Goal: Task Accomplishment & Management: Manage account settings

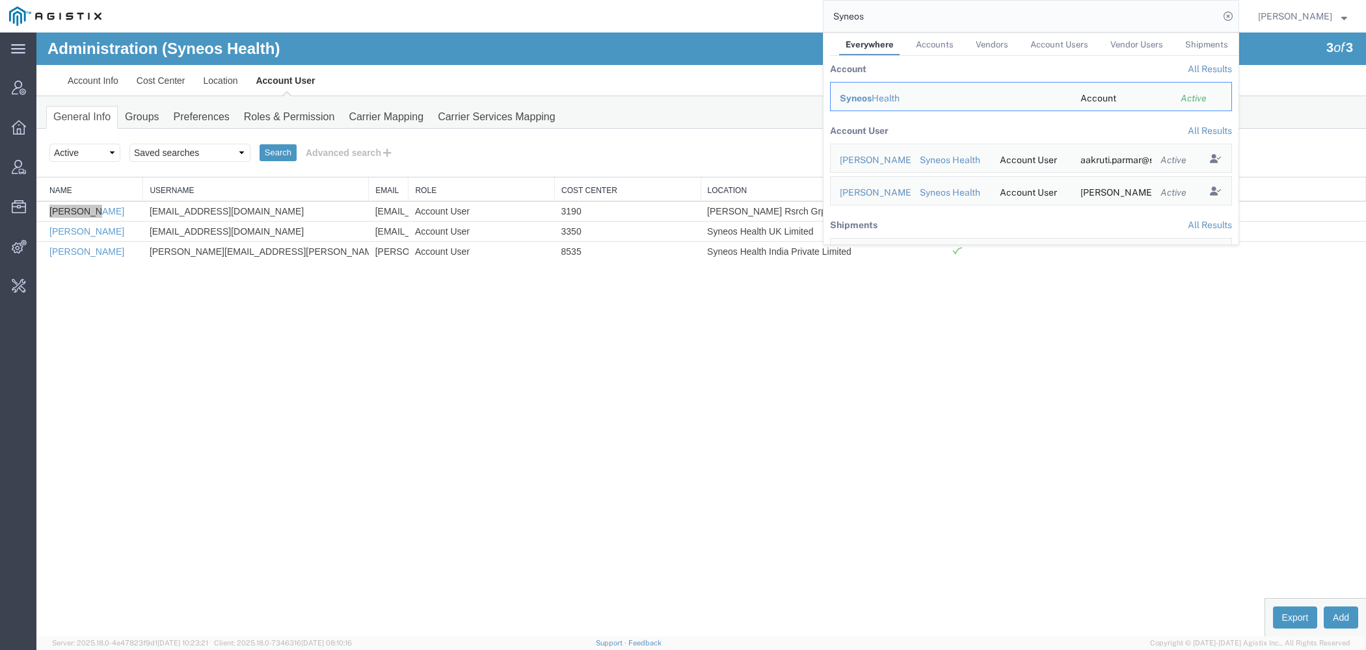
drag, startPoint x: 916, startPoint y: 21, endPoint x: 641, endPoint y: 21, distance: 275.1
click at [823, 21] on input "Syneos" at bounding box center [1020, 16] width 395 height 31
type input "Crane Worldwide"
click at [871, 159] on span "Crane Worldwide" at bounding box center [877, 160] width 75 height 10
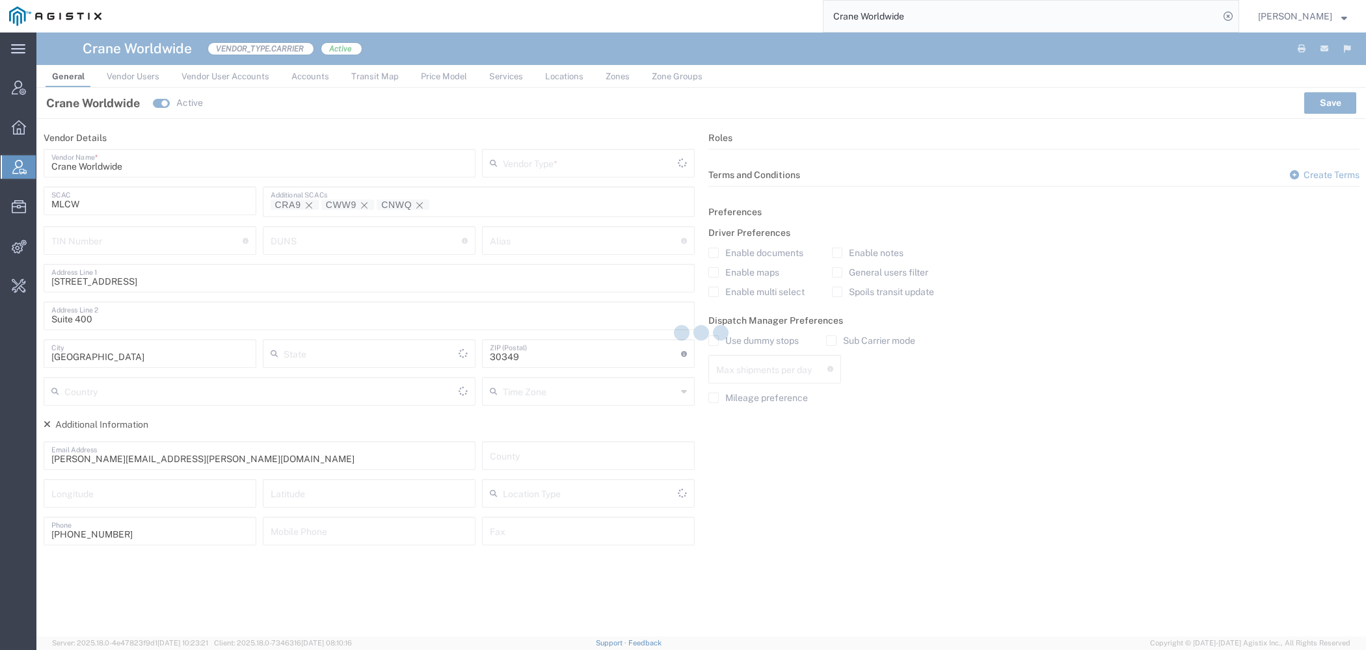
type input "Carrier"
type input "[US_STATE]"
type input "[GEOGRAPHIC_DATA]"
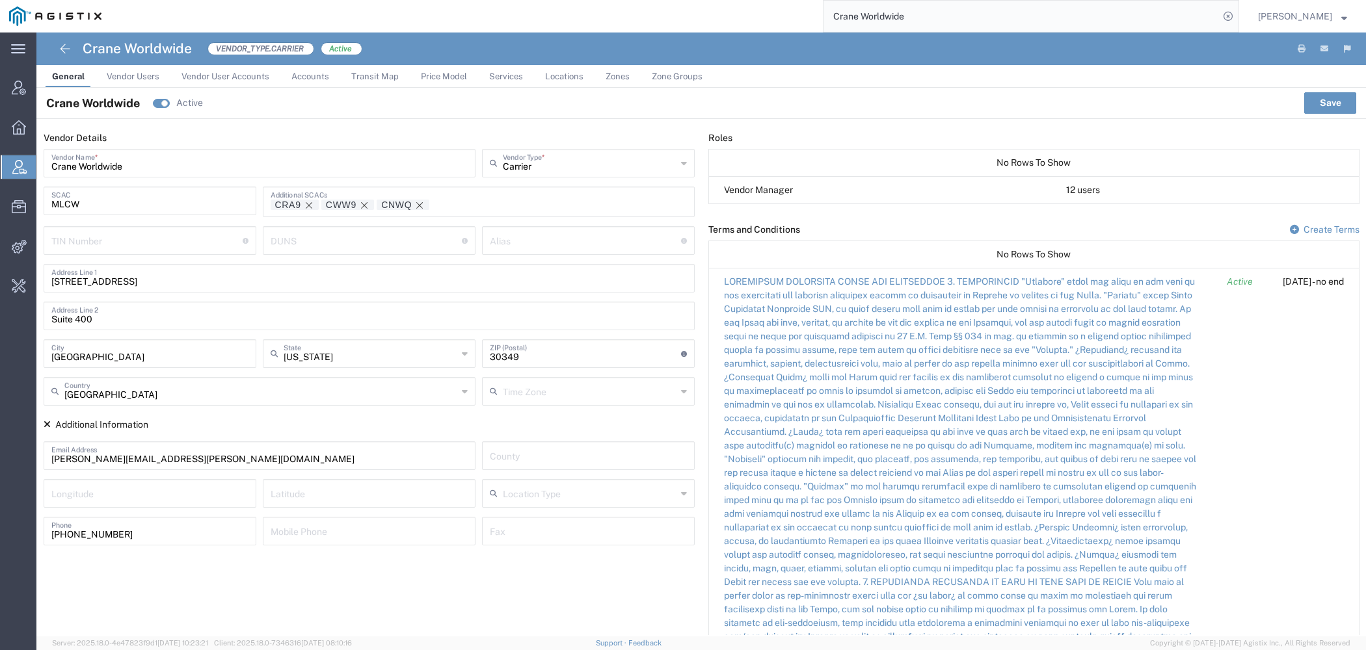
click at [452, 79] on span "Price Model" at bounding box center [444, 77] width 46 height 10
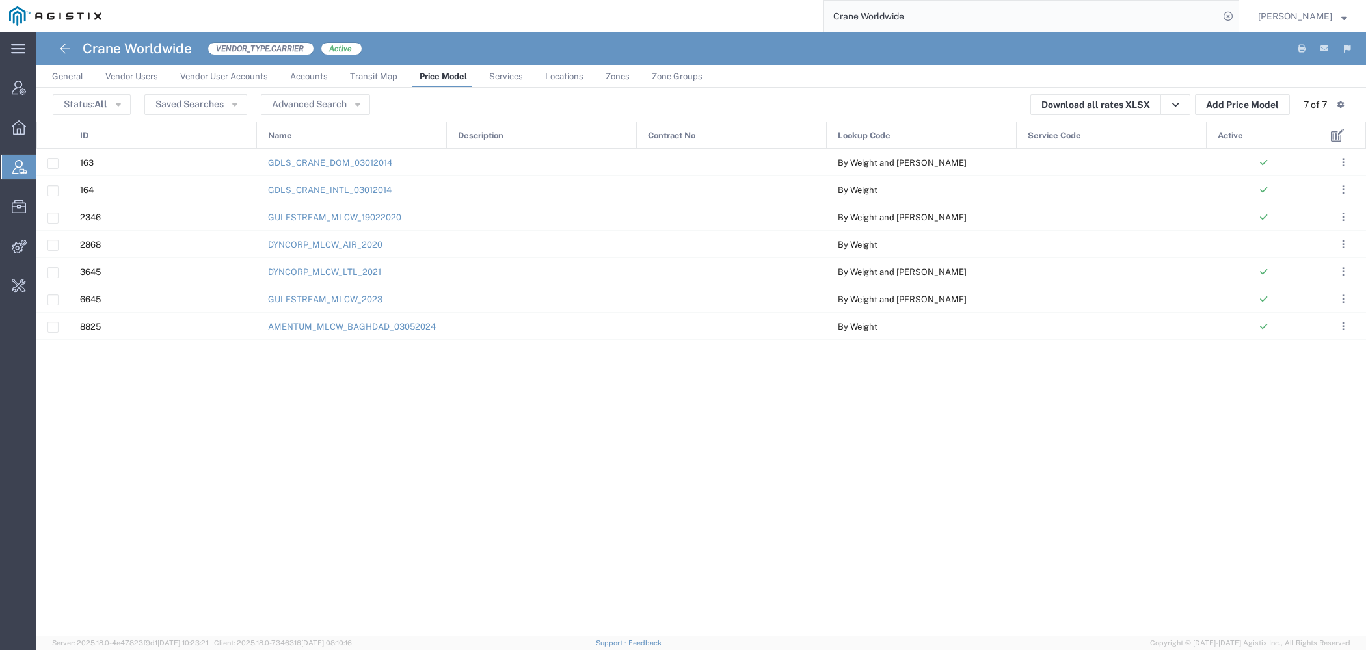
click at [1245, 136] on div "Active" at bounding box center [1264, 135] width 114 height 27
click at [339, 329] on link "AMENTUM_MLCW_BAGHDAD_03052024" at bounding box center [352, 327] width 168 height 10
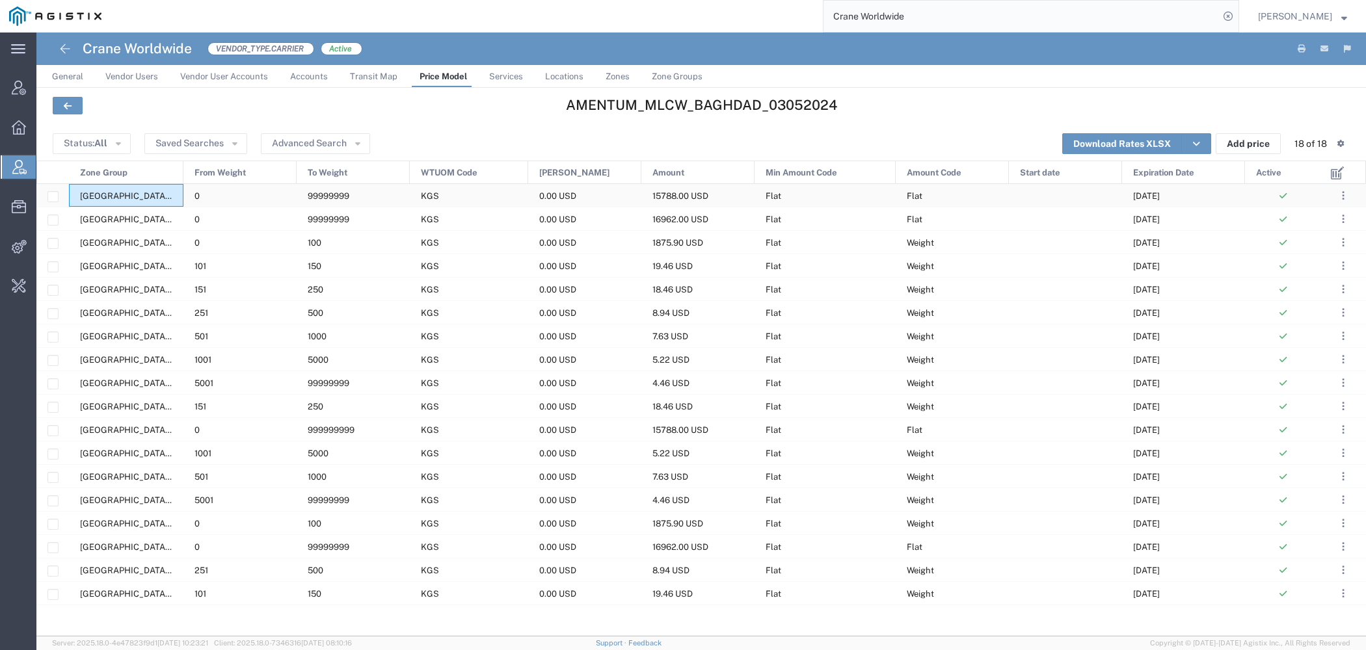
click at [144, 197] on span "US.TX.75038-IQ.BAGHDAD" at bounding box center [194, 196] width 228 height 10
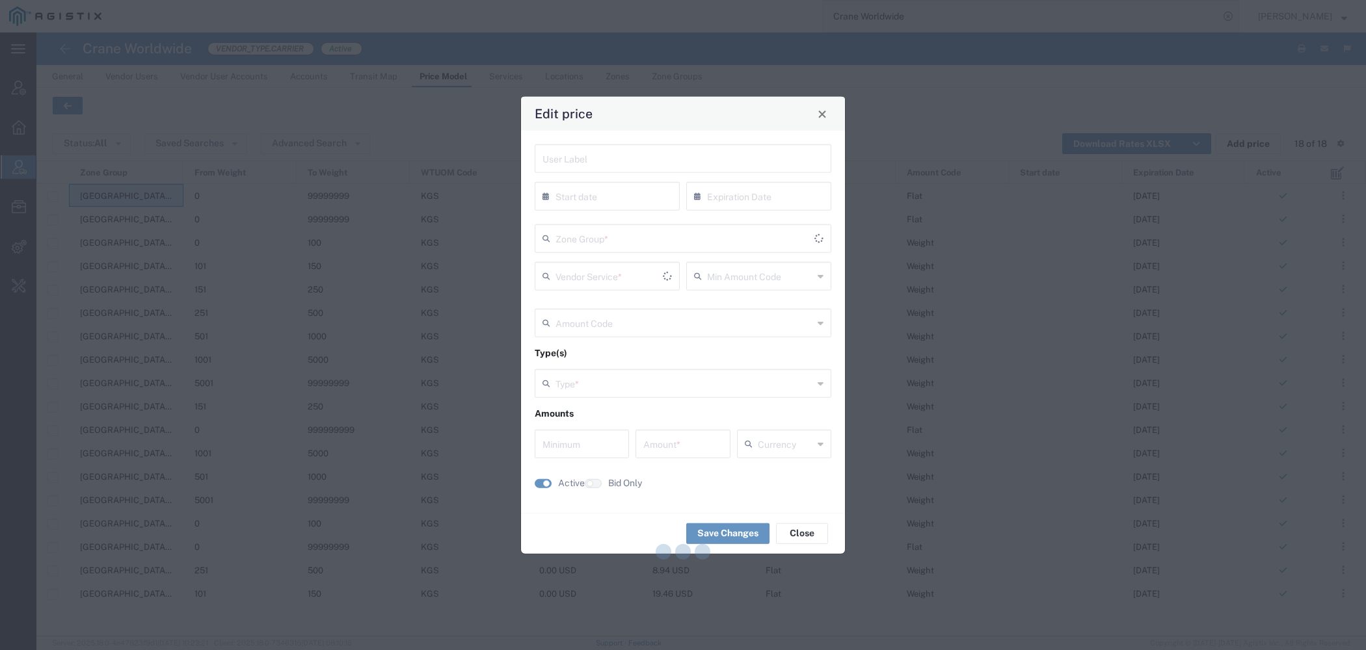
type input "08/31/2025"
type input "Flat"
type input "Weight"
type input "0"
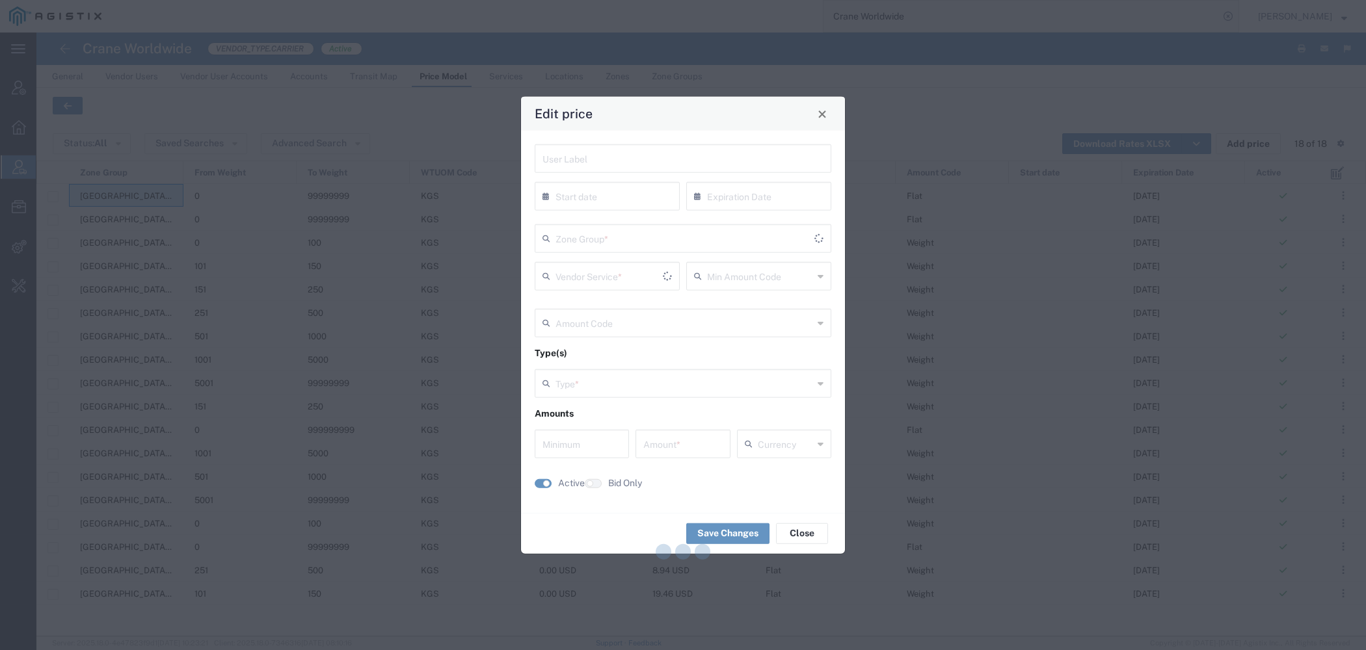
type input "15788"
type input "USD"
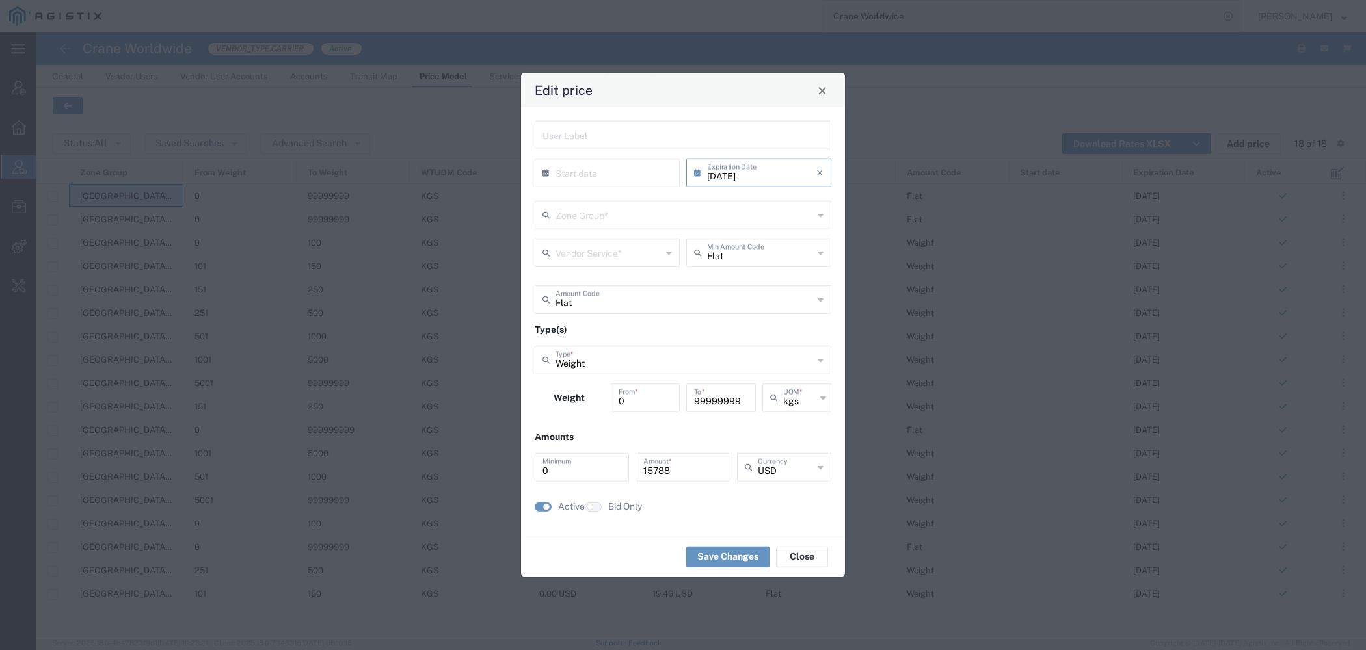
type input "Priority 1 - 20FT"
type input "US.TX.75038-IQ.BAGHDAD"
click at [822, 91] on span "Close" at bounding box center [822, 90] width 9 height 9
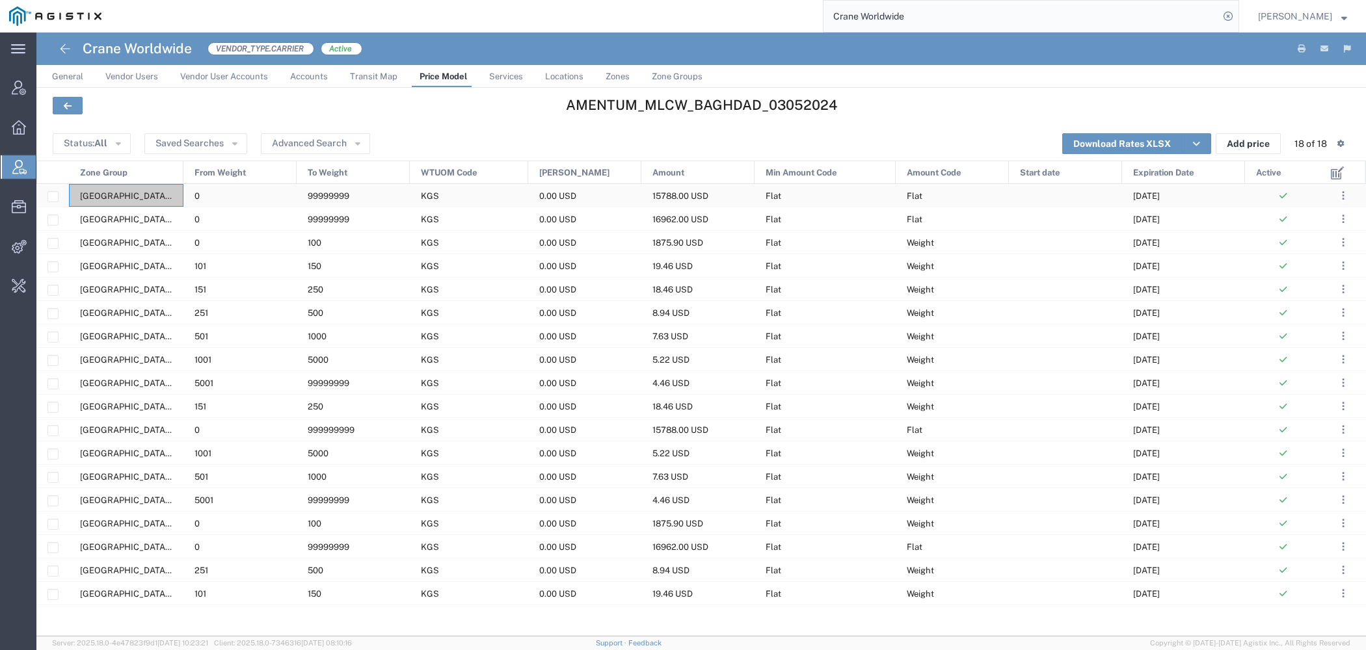
click at [335, 201] on span "99999999" at bounding box center [329, 196] width 42 height 10
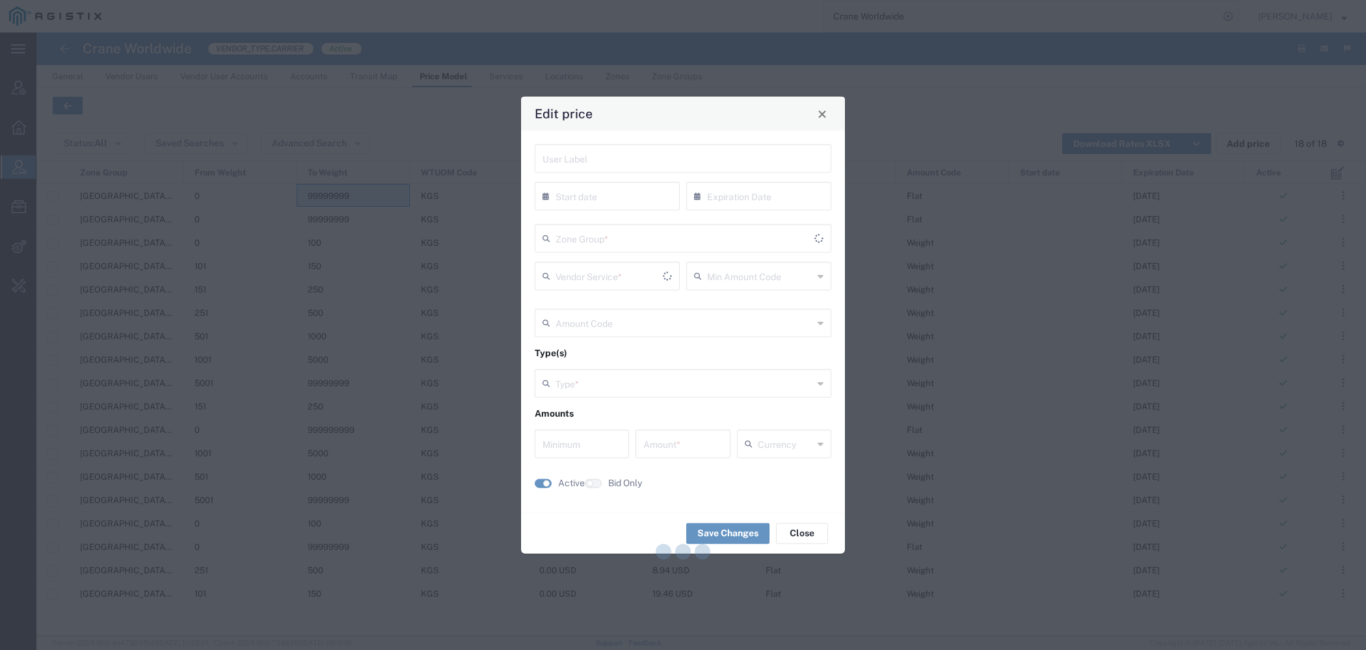
type input "08/31/2025"
type input "Flat"
type input "Weight"
type input "0"
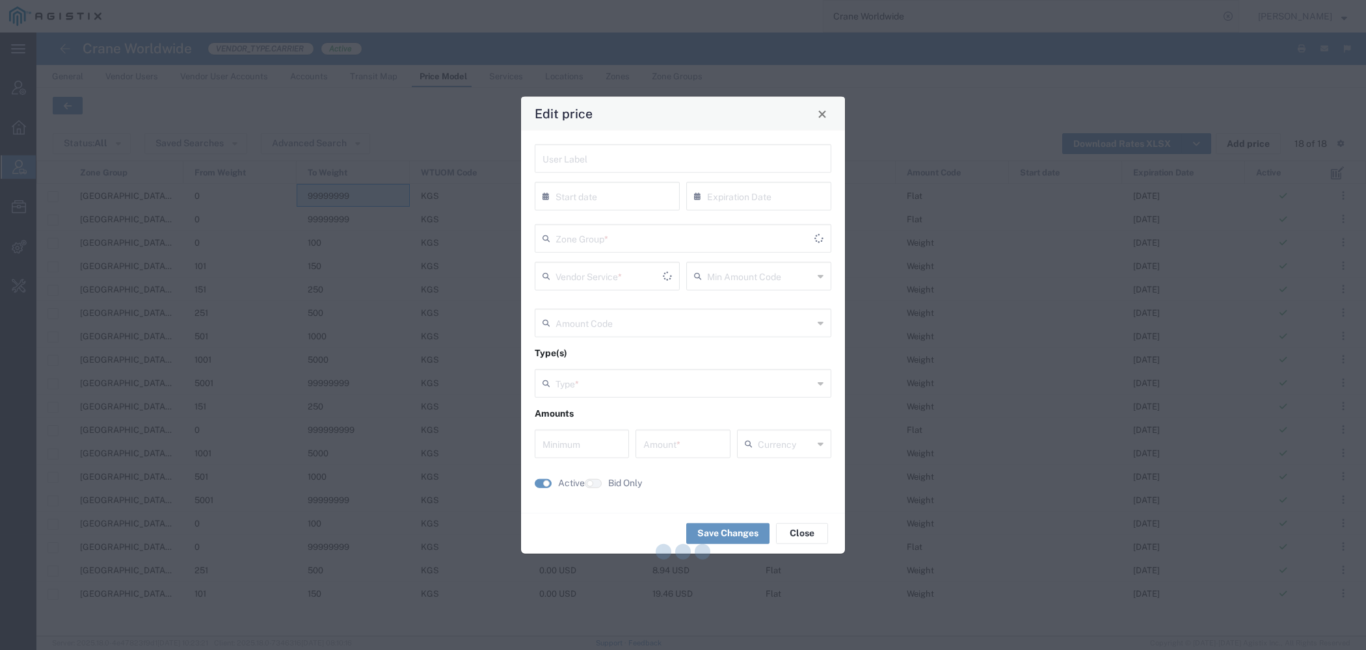
type input "15788"
type input "USD"
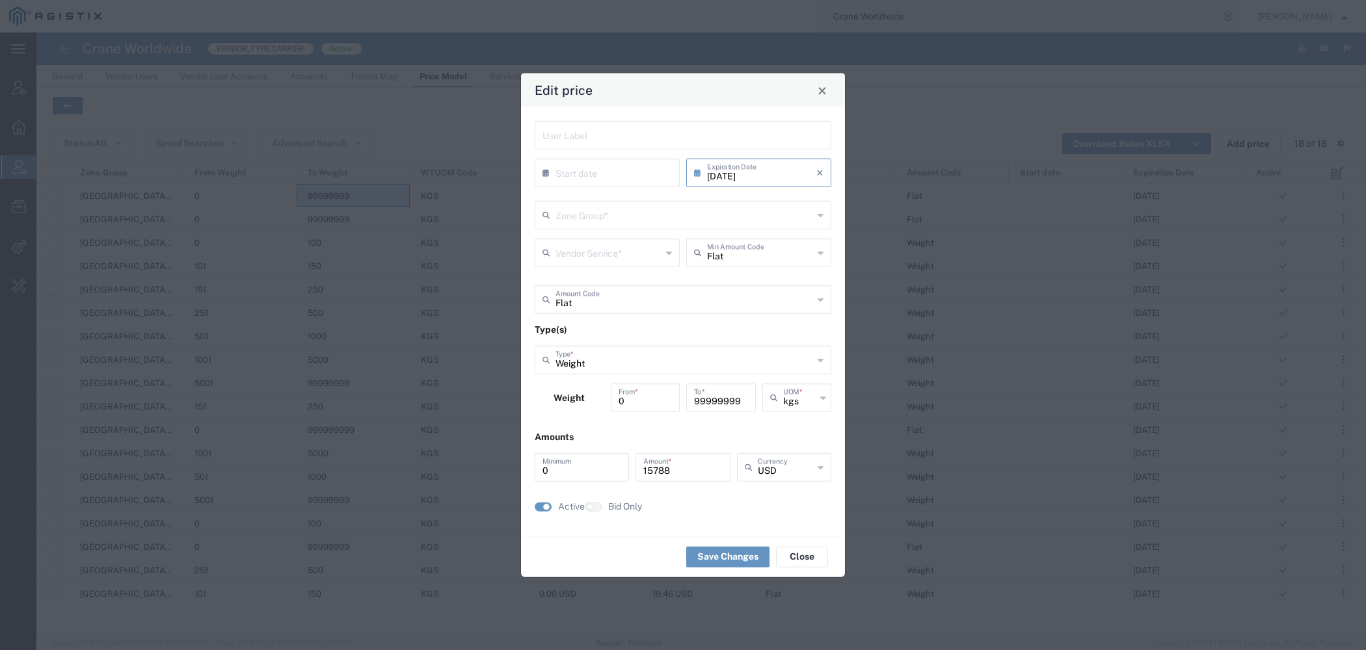
type input "US.TX.75038-IQ.BAGHDAD"
type input "Priority 1 - 20FT"
click at [823, 91] on span "Close" at bounding box center [822, 90] width 9 height 9
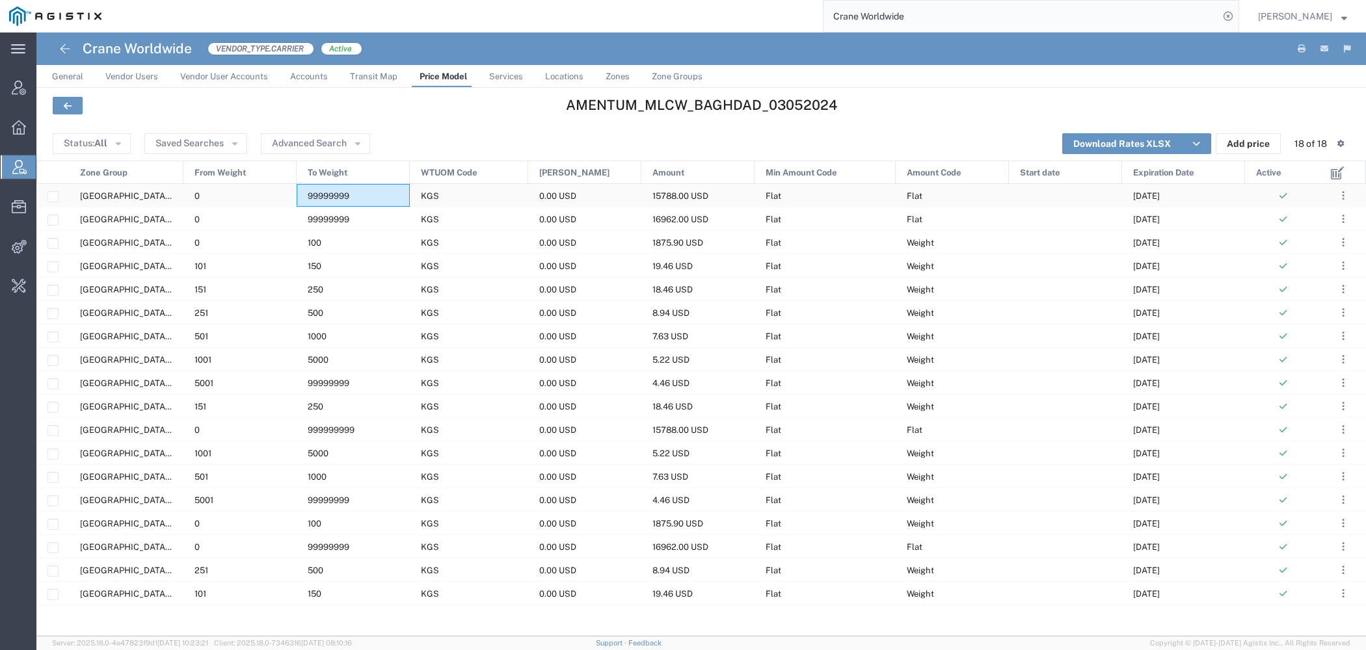
click at [355, 196] on div "99999999" at bounding box center [353, 195] width 113 height 23
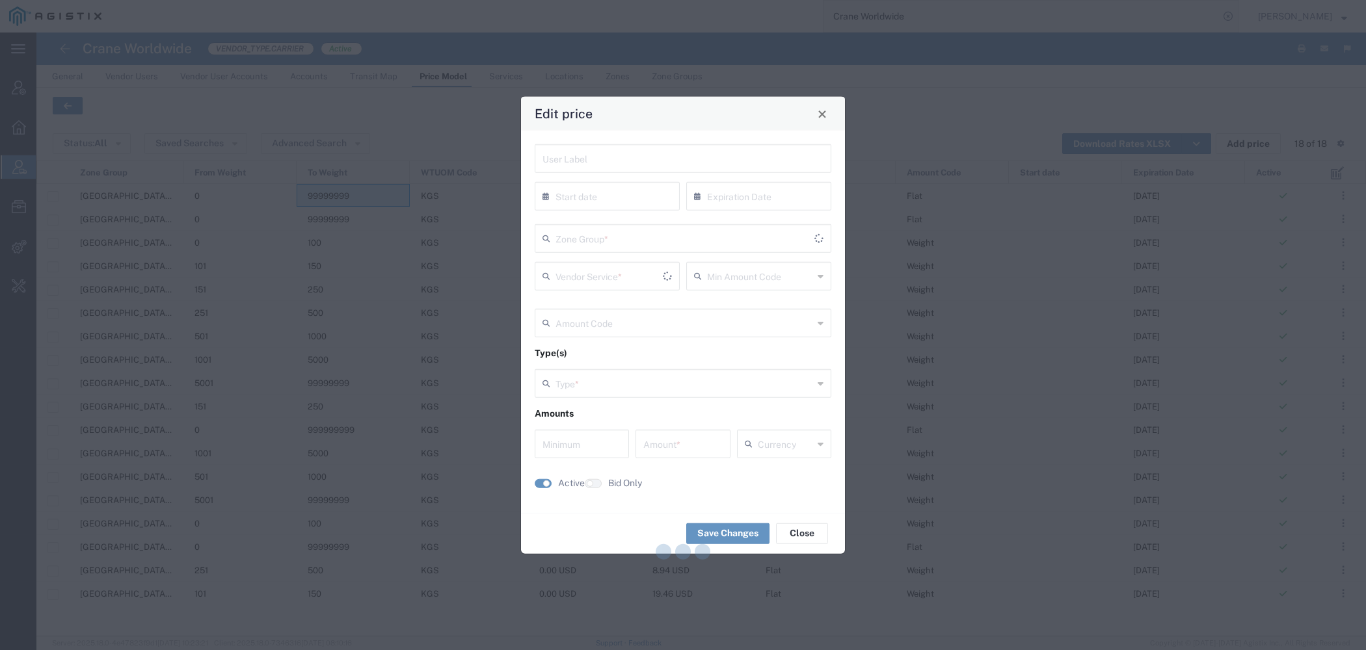
type input "08/31/2025"
type input "Flat"
type input "Weight"
type input "0"
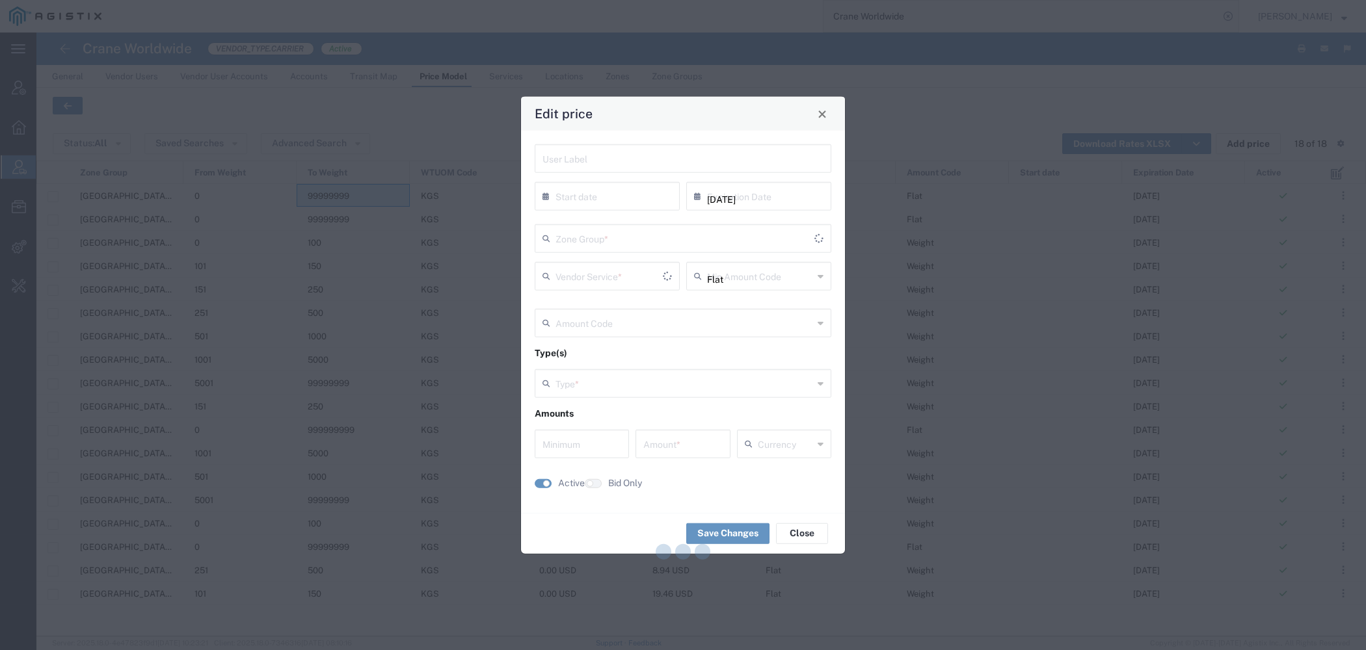
type input "15788"
type input "USD"
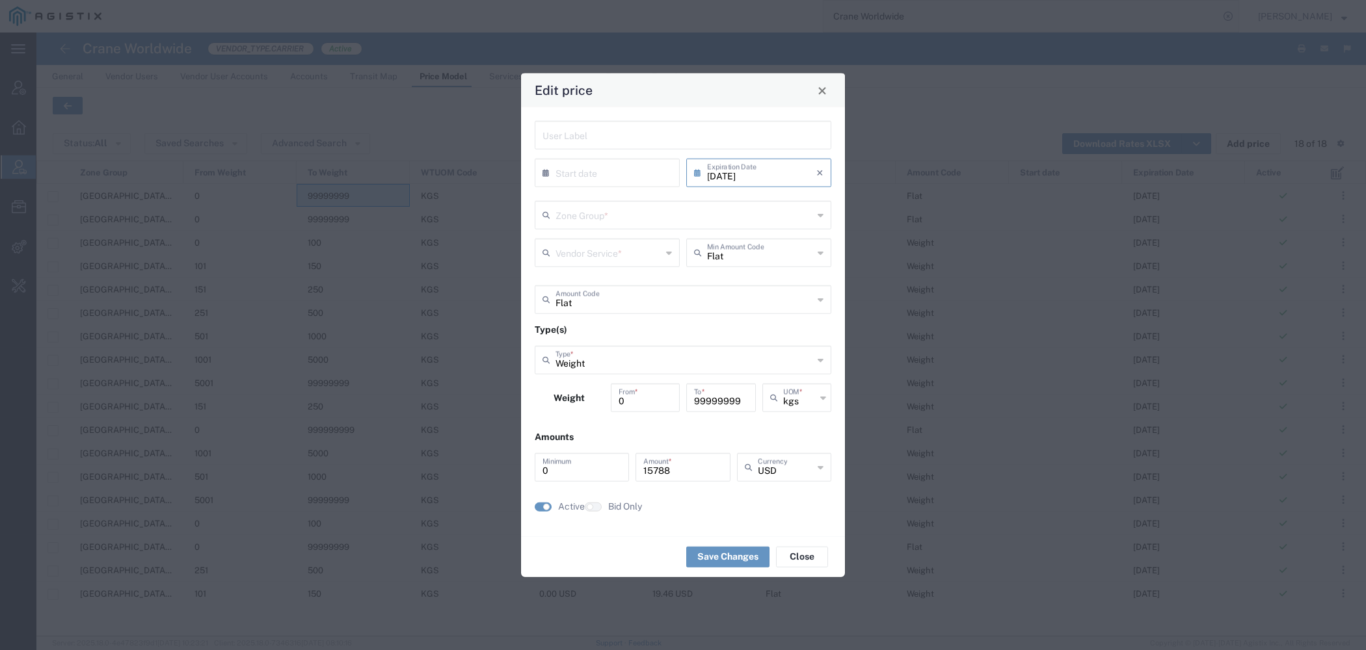
type input "US.TX.75038-IQ.BAGHDAD"
type input "Priority 1 - 20FT"
click at [826, 95] on span "Close" at bounding box center [822, 90] width 9 height 9
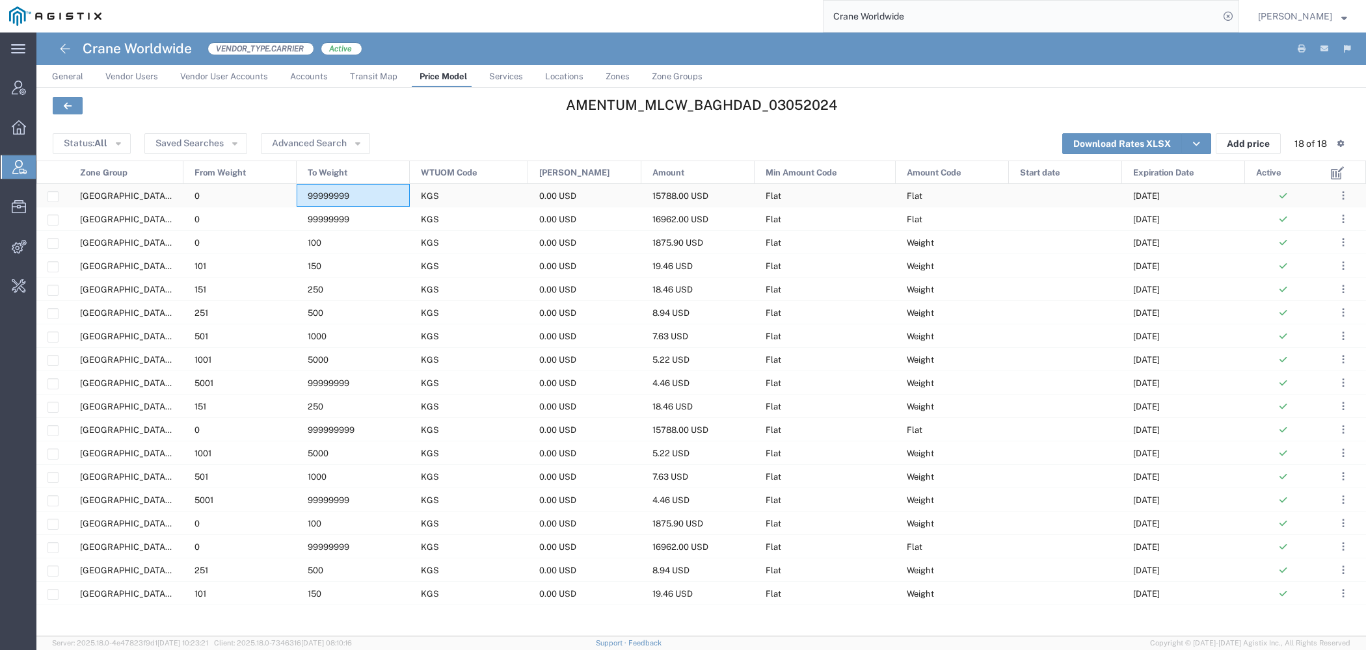
click at [384, 198] on div "99999999" at bounding box center [353, 195] width 113 height 23
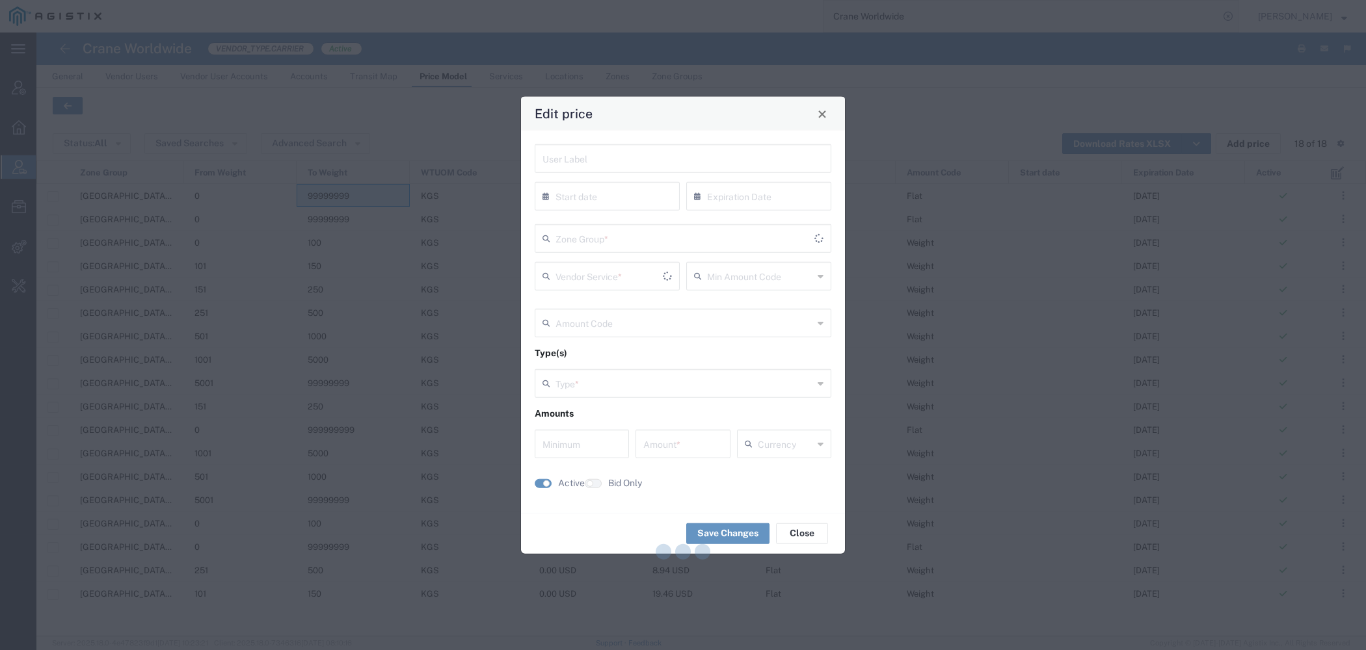
type input "08/31/2025"
type input "Flat"
type input "Weight"
type input "0"
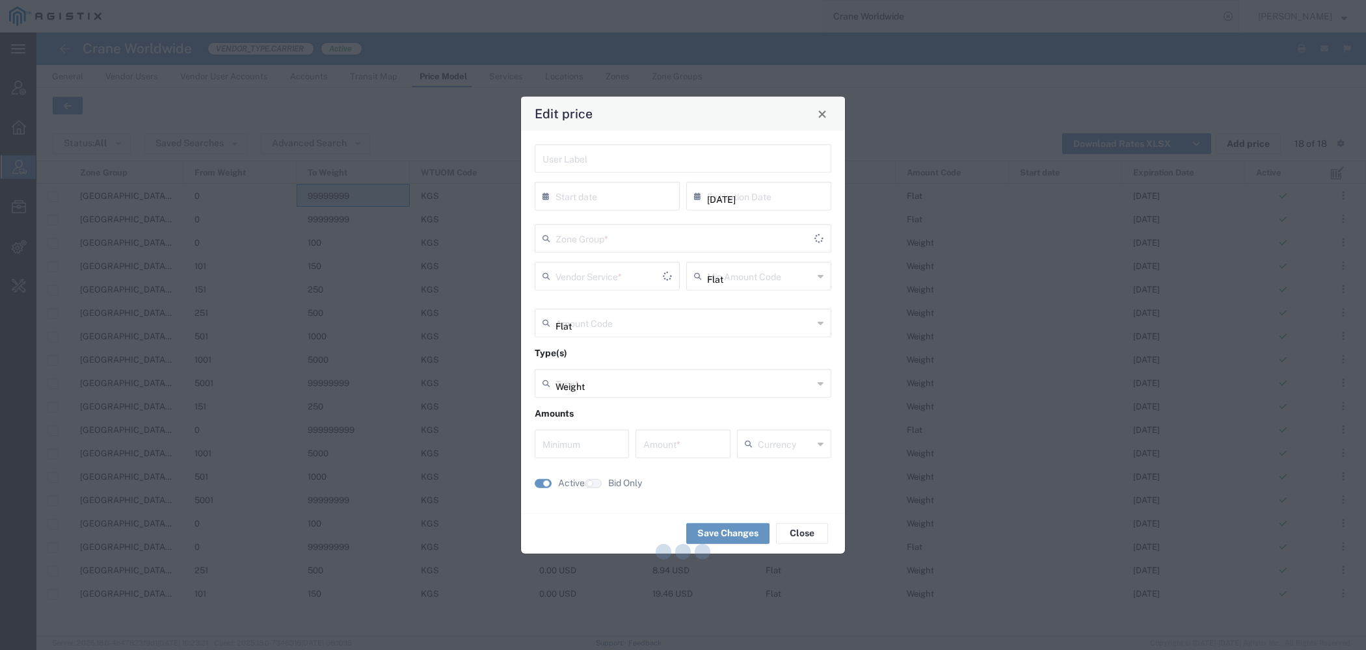
type input "15788"
type input "USD"
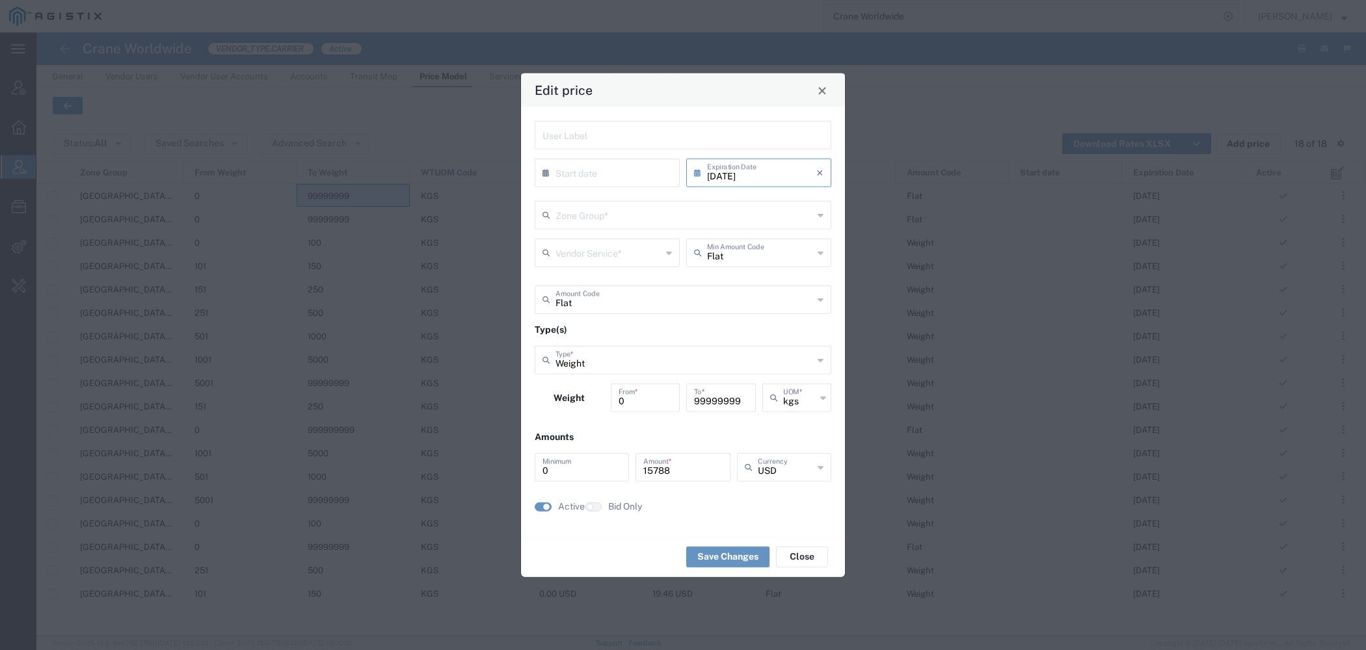
type input "US.TX.75038-IQ.BAGHDAD"
type input "Priority 1 - 20FT"
click at [825, 87] on span "Close" at bounding box center [822, 90] width 9 height 9
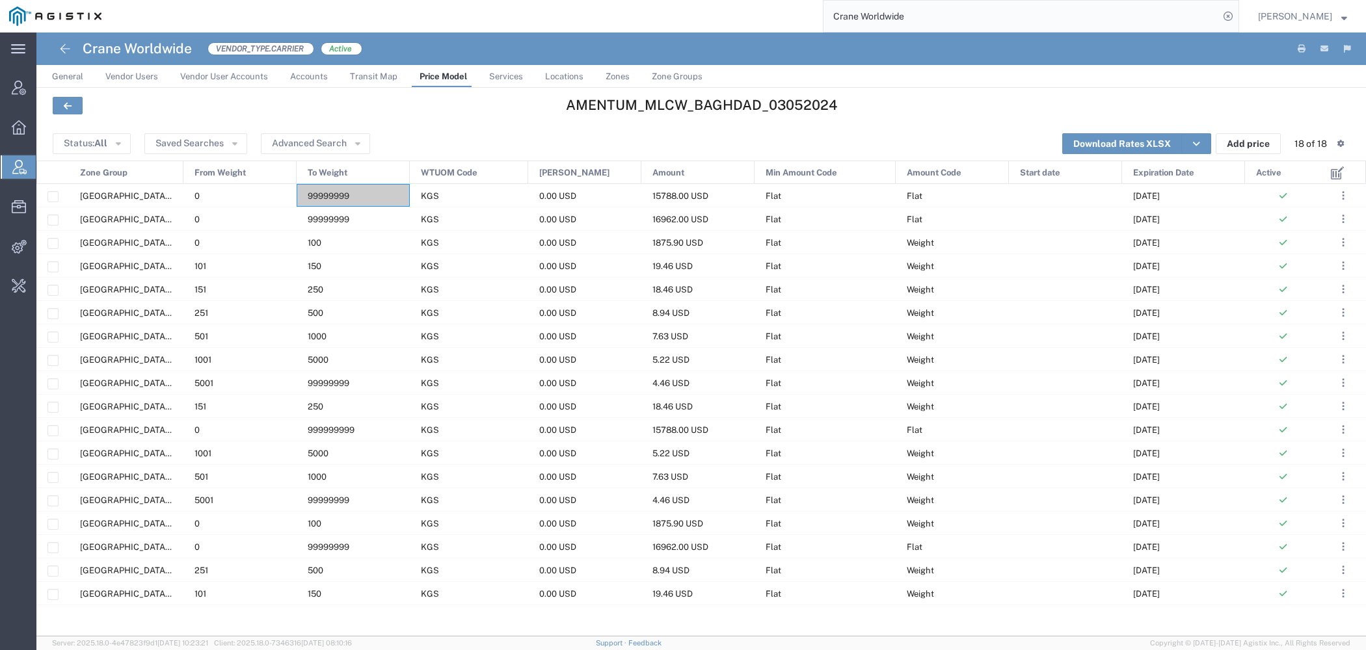
click at [509, 75] on span "Services" at bounding box center [506, 77] width 34 height 10
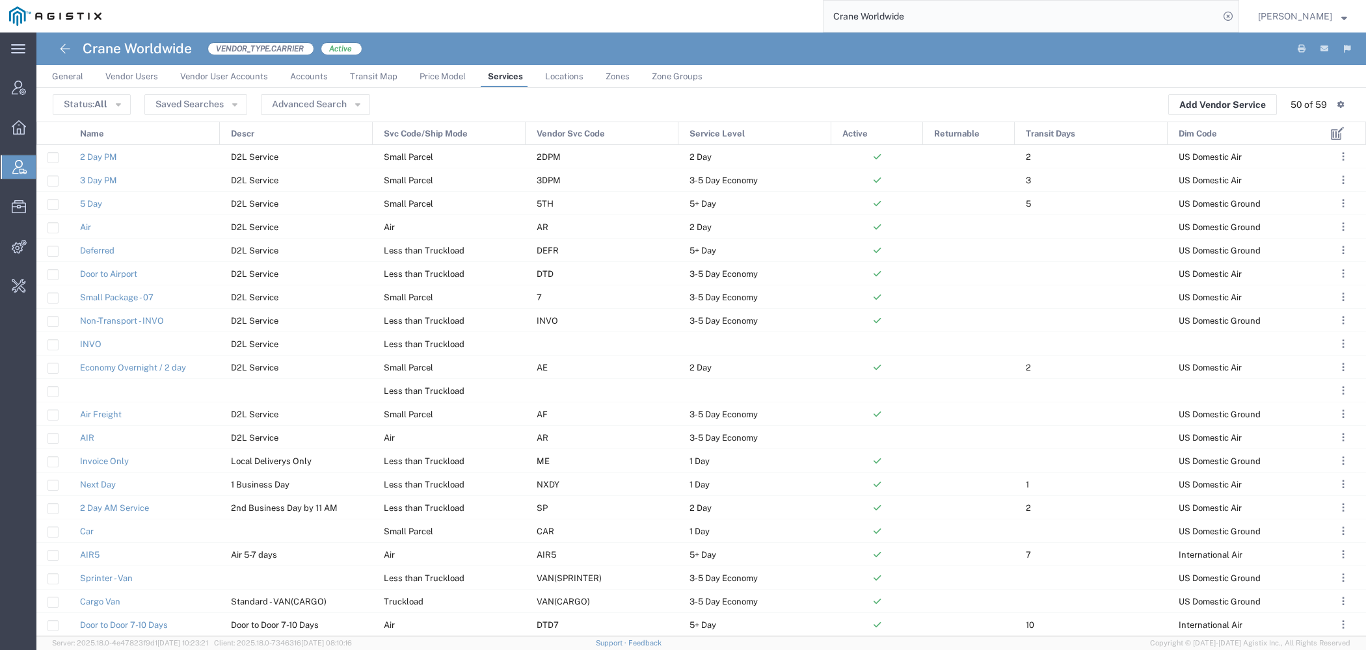
click at [187, 128] on div "Name" at bounding box center [145, 133] width 151 height 23
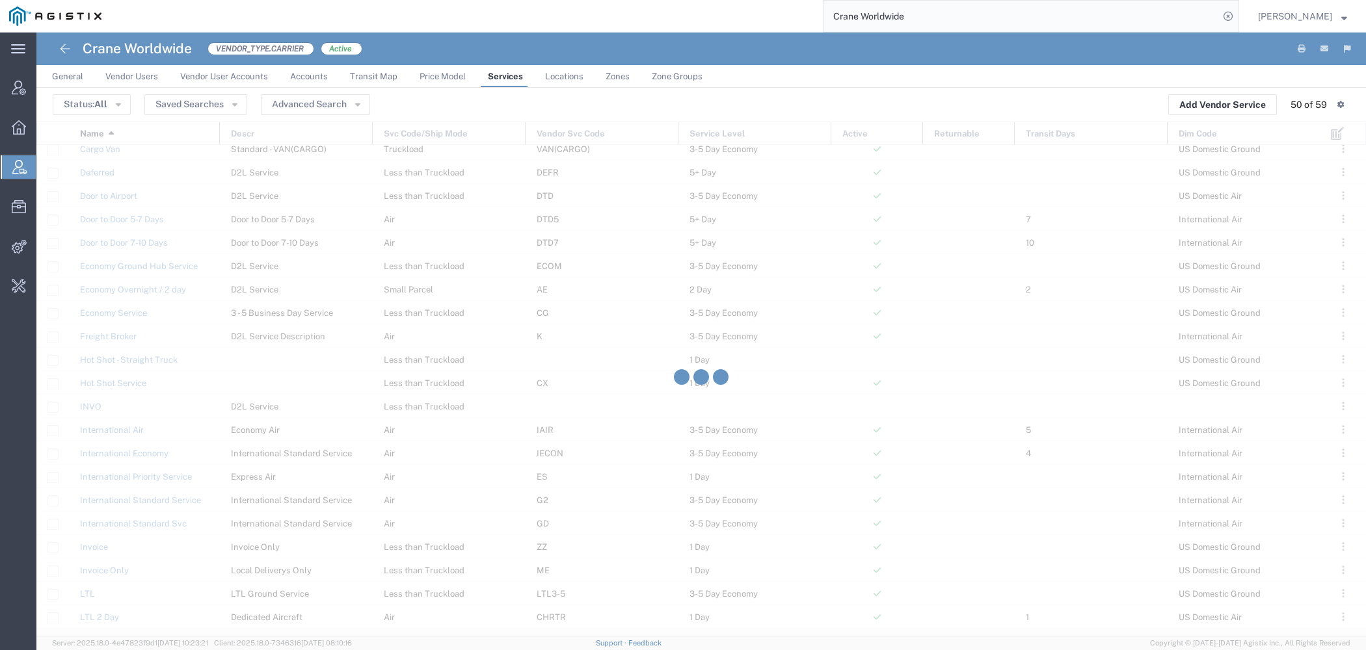
scroll to position [662, 0]
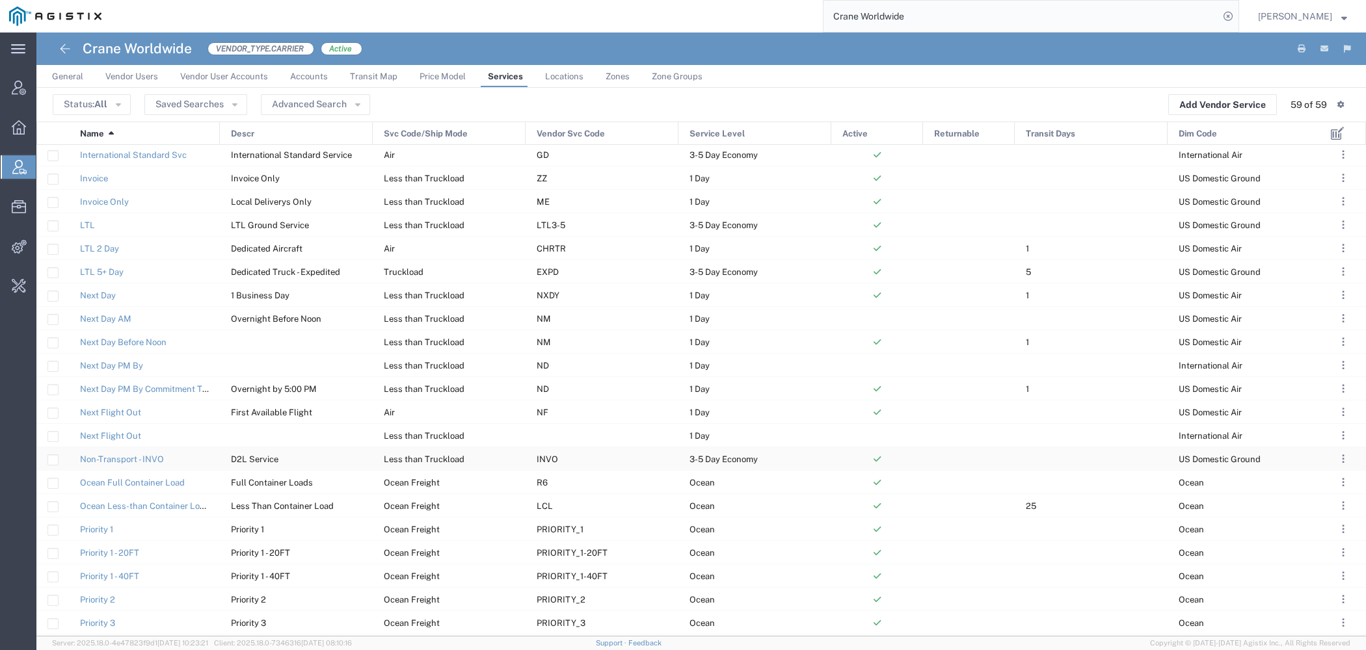
scroll to position [708, 0]
click at [428, 74] on span "Price Model" at bounding box center [442, 77] width 46 height 10
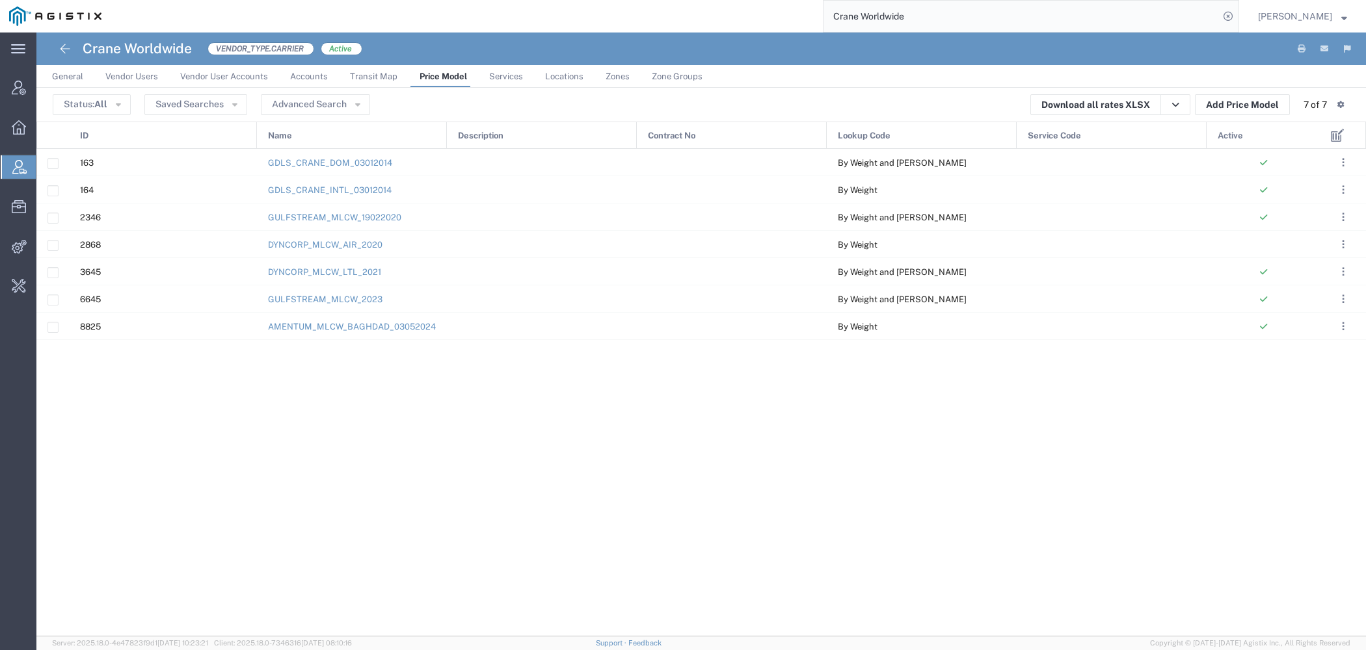
click at [492, 77] on span "Services" at bounding box center [506, 77] width 34 height 10
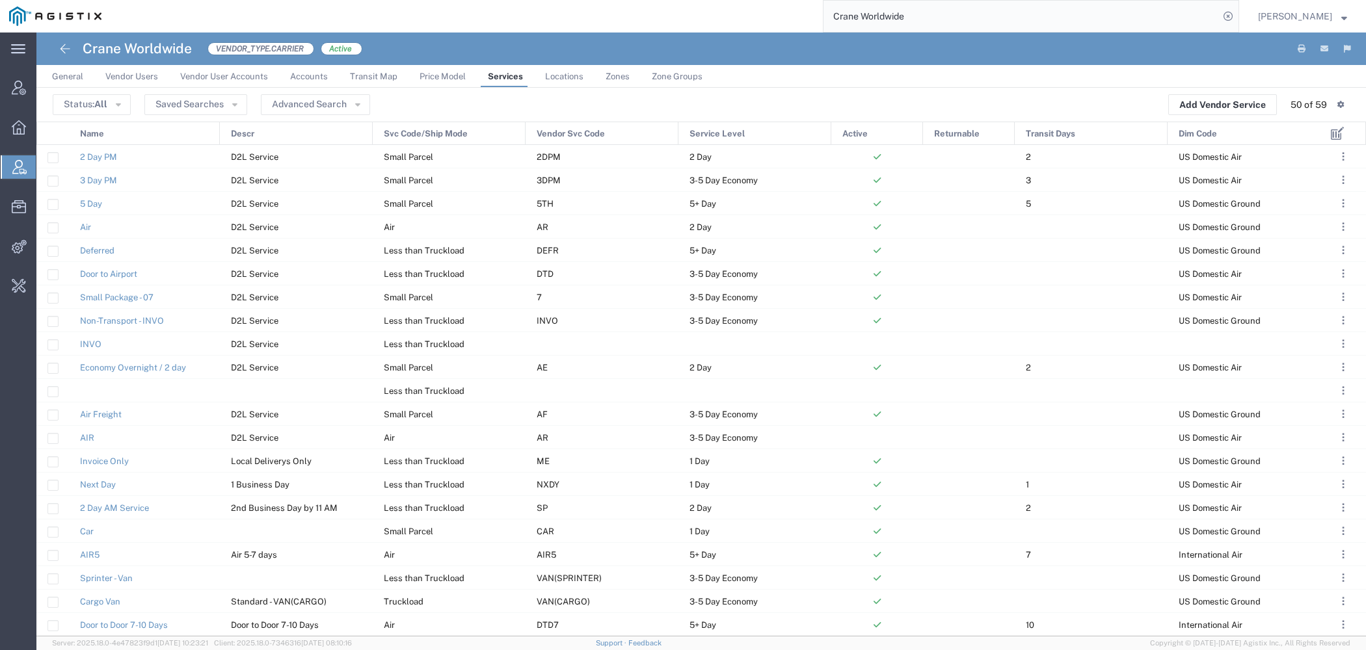
click at [194, 135] on div "Name" at bounding box center [145, 133] width 151 height 23
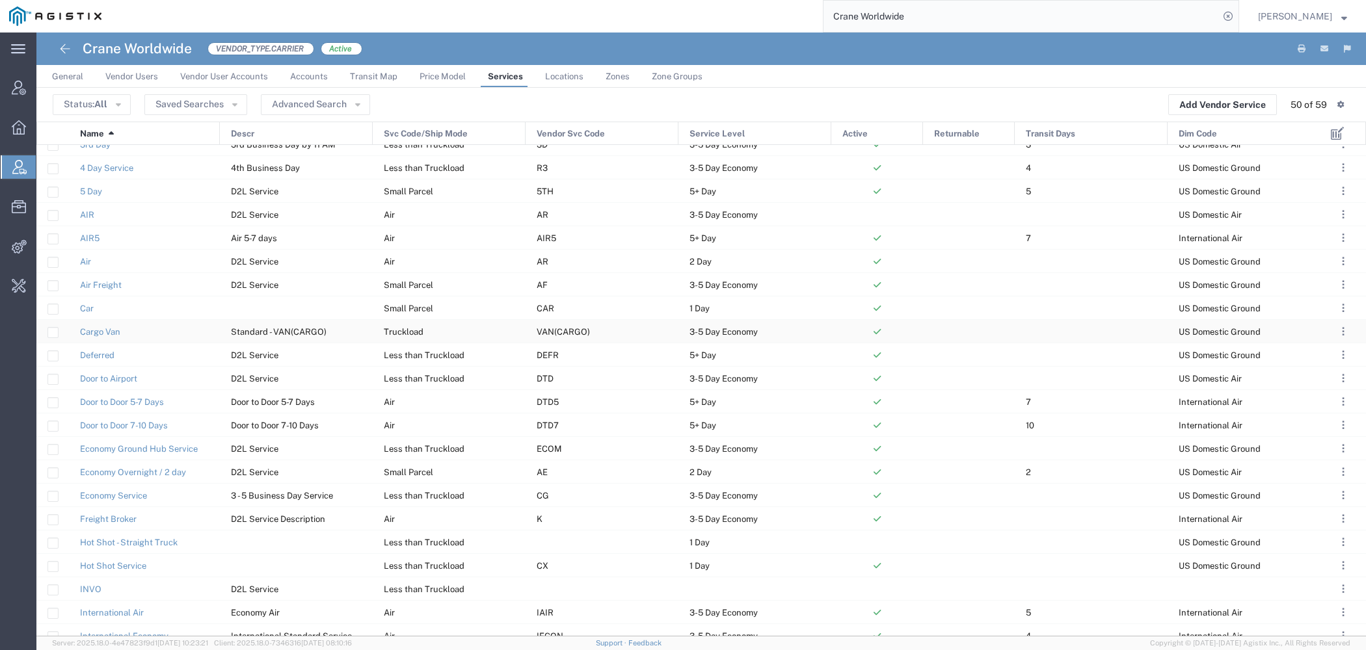
scroll to position [155, 0]
click at [459, 73] on span "Price Model" at bounding box center [442, 77] width 46 height 10
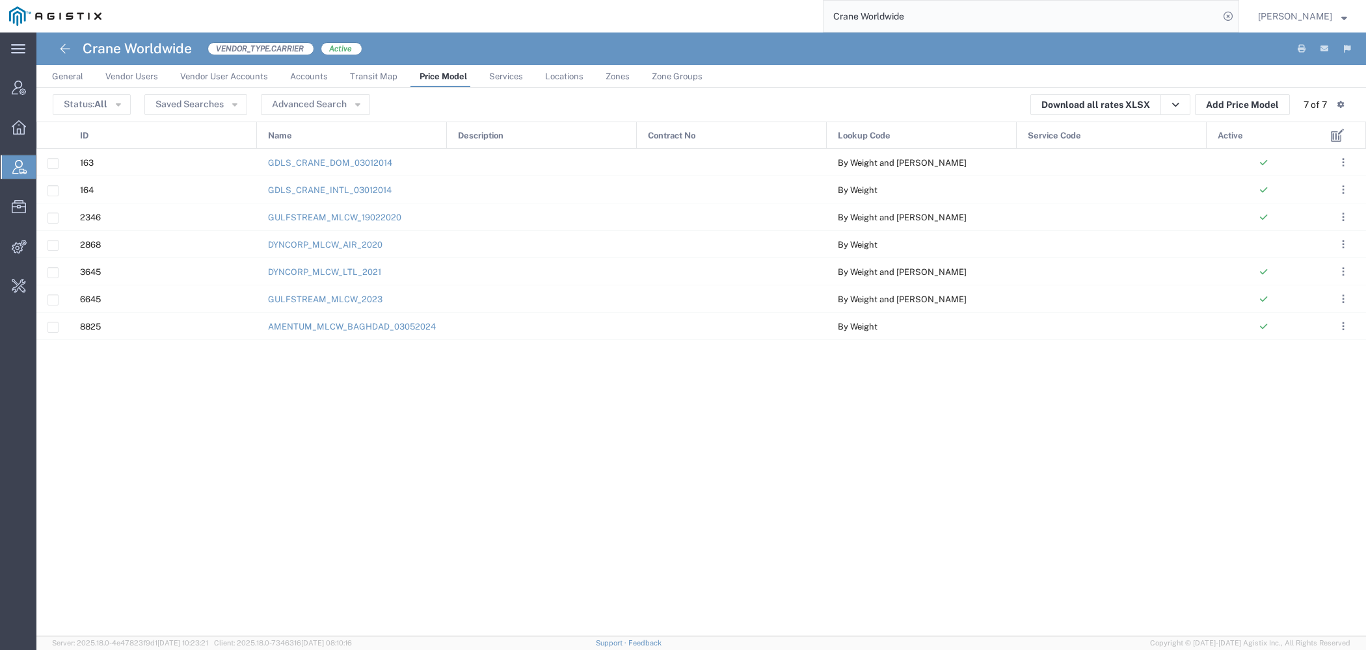
click at [1234, 133] on span "Active" at bounding box center [1230, 135] width 25 height 27
click at [360, 325] on link "AMENTUM_MLCW_BAGHDAD_03052024" at bounding box center [352, 327] width 168 height 10
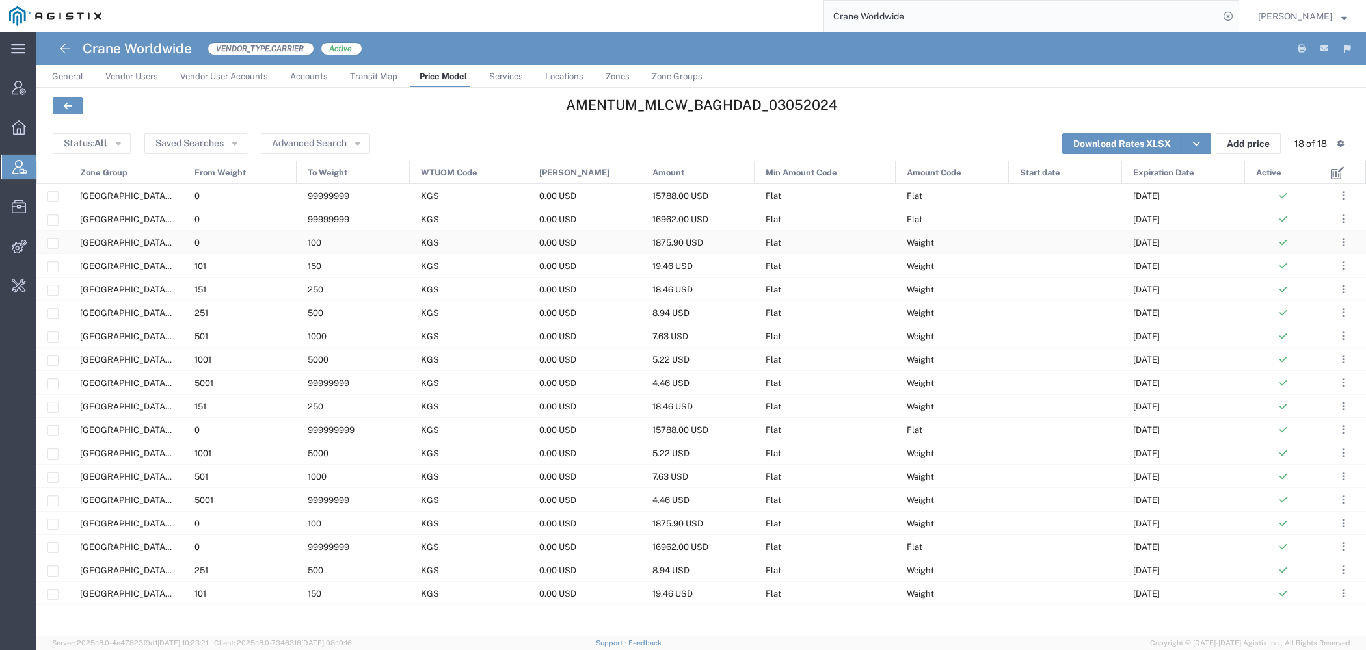
click at [516, 243] on div "KGS" at bounding box center [469, 242] width 118 height 23
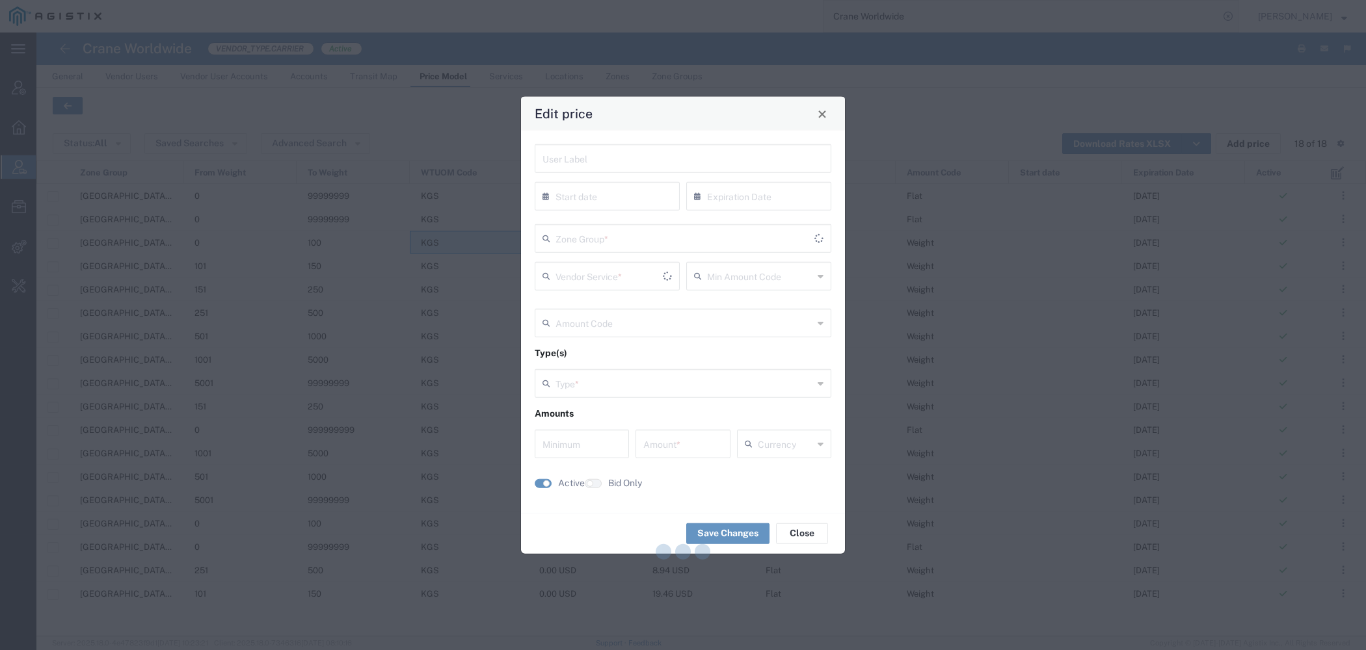
type input "08/31/2025"
type input "Flat"
type input "Weight"
type input "0"
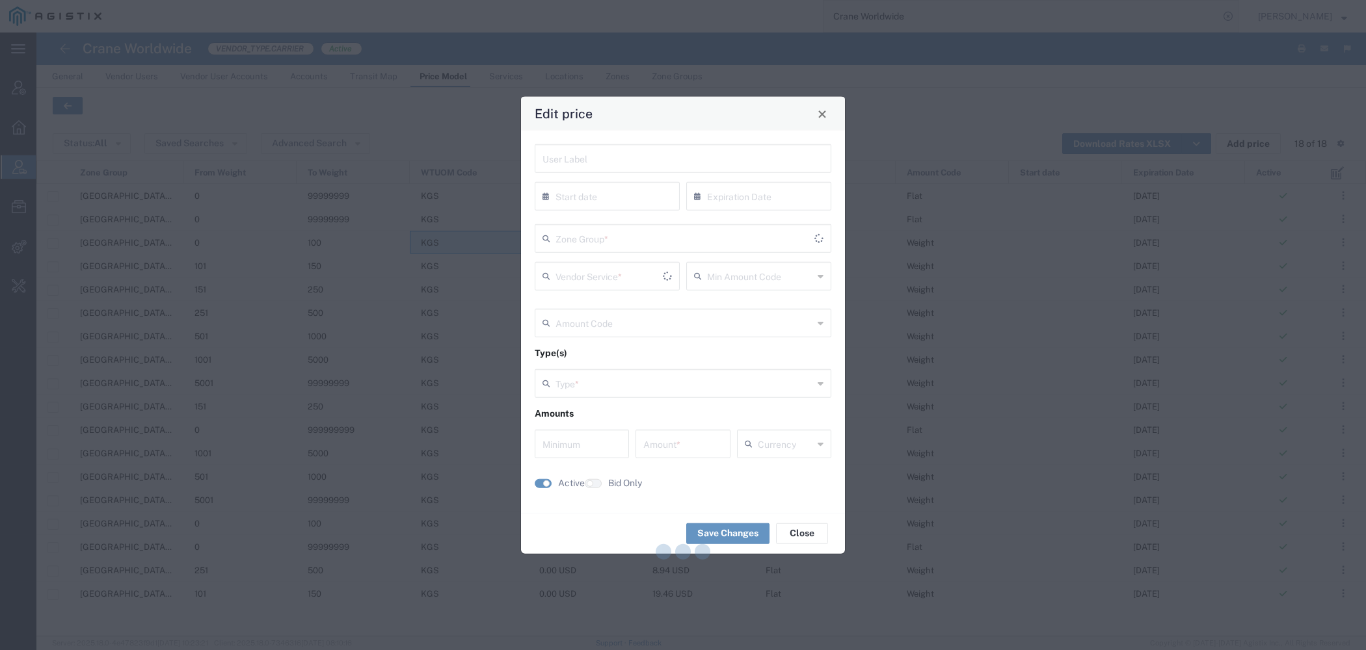
type input "1875.9"
type input "USD"
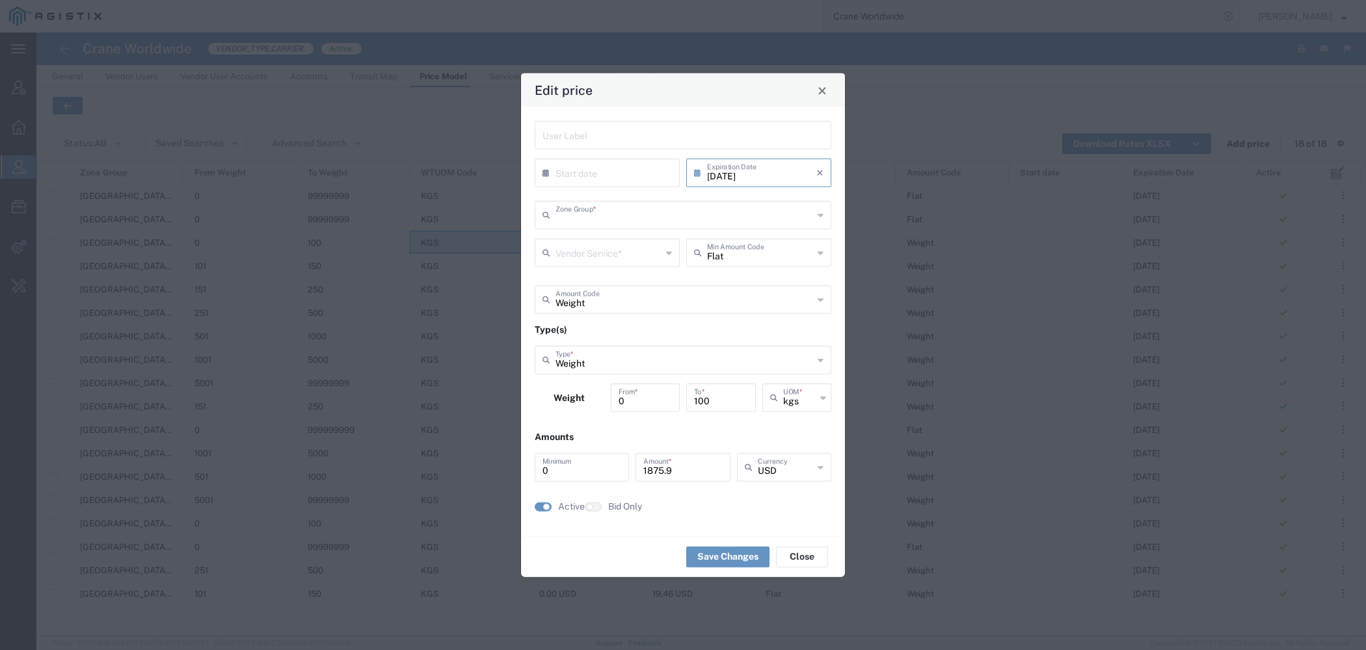
type input "US.TX.75038-IQ.BAGHDAD"
type input "Door to Door 7-10 Days"
click at [814, 94] on div "Edit price" at bounding box center [684, 90] width 324 height 34
click at [819, 94] on span "Close" at bounding box center [822, 90] width 9 height 9
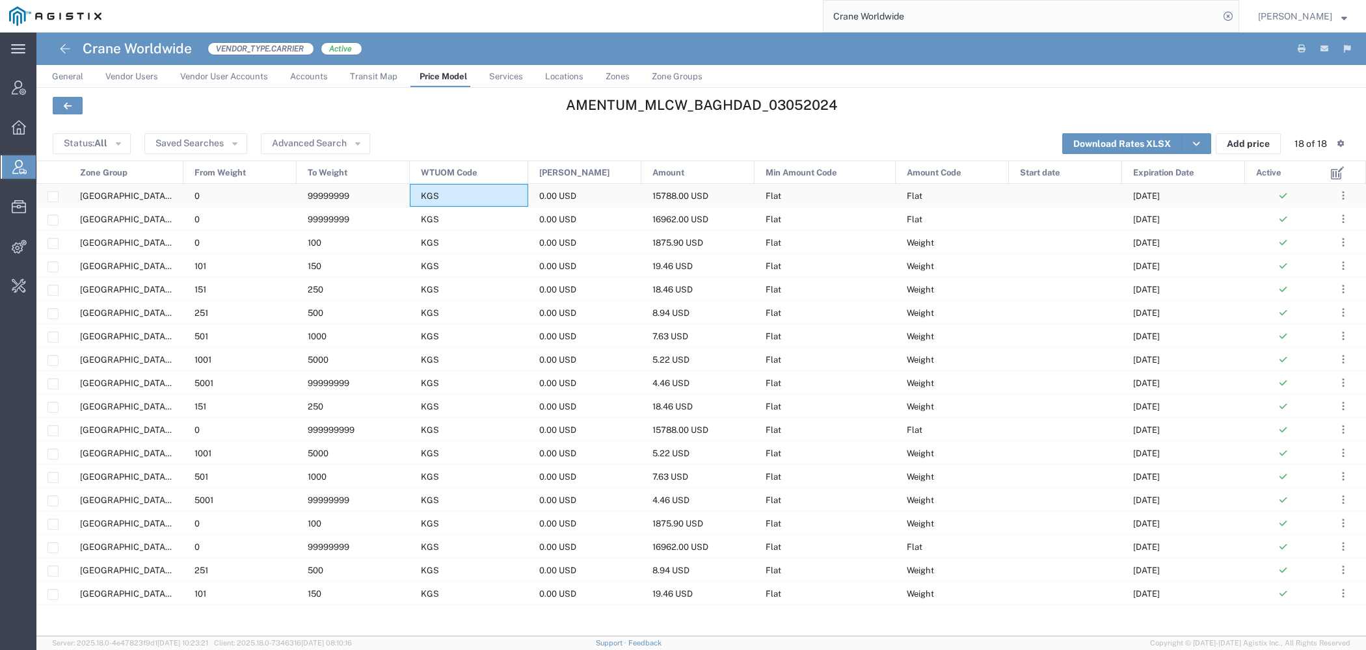
click at [446, 192] on div "KGS" at bounding box center [469, 195] width 118 height 23
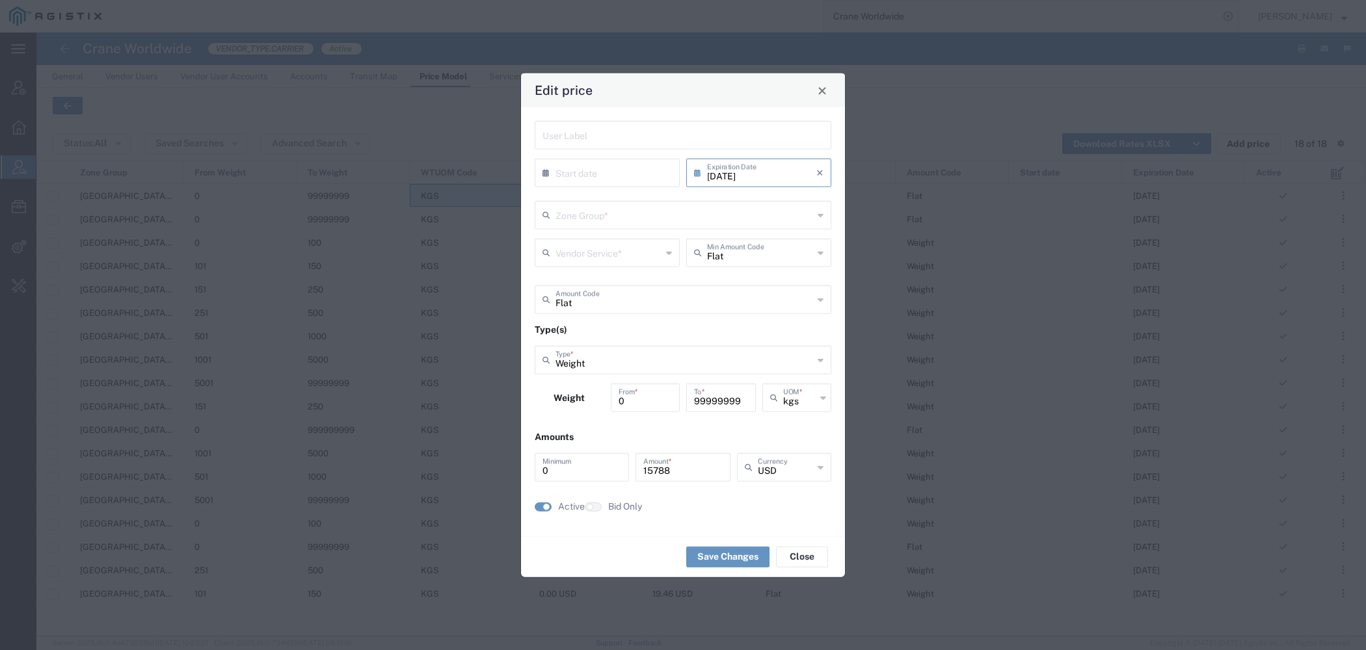
type input "US.TX.75038-IQ.BAGHDAD"
type input "Priority 1 - 20FT"
click at [828, 89] on button "Close" at bounding box center [822, 90] width 18 height 18
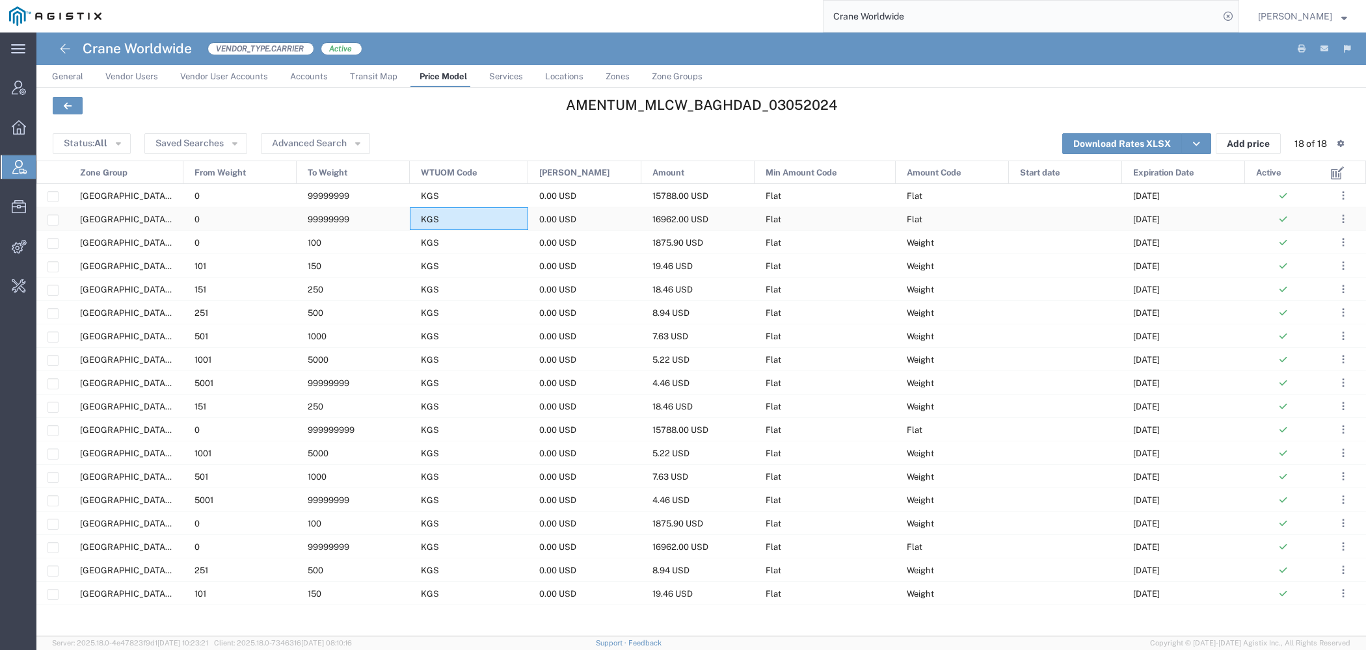
click at [451, 220] on div "KGS" at bounding box center [469, 218] width 118 height 23
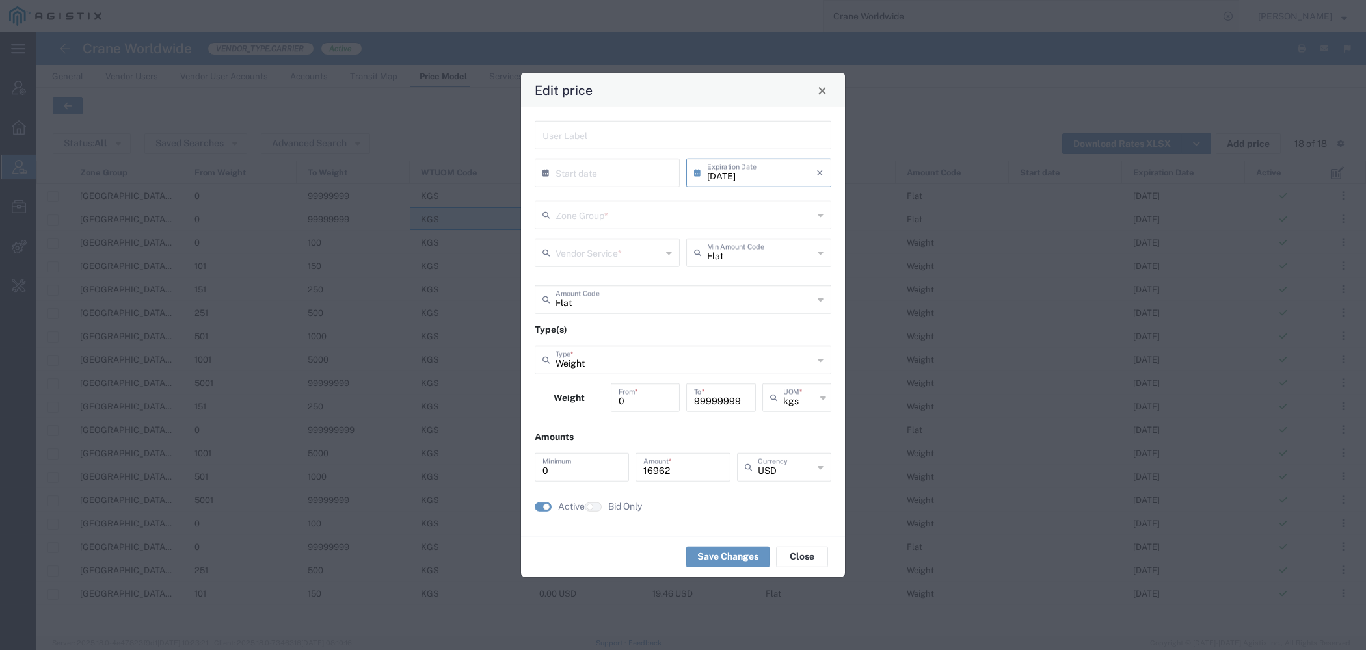
type input "US.TX.75038-IQ.BAGHDAD"
type input "Priority 1 - 40FT"
click at [822, 95] on button "Close" at bounding box center [822, 90] width 18 height 18
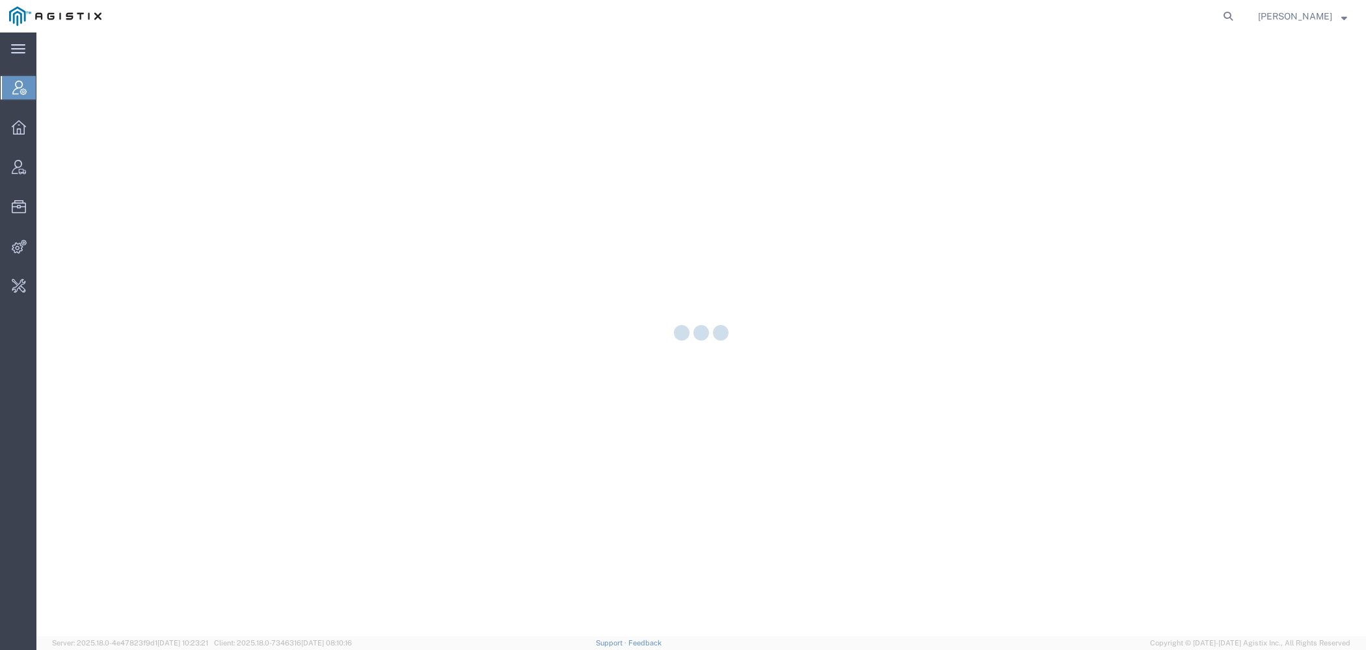
click at [1231, 23] on icon at bounding box center [1228, 16] width 18 height 18
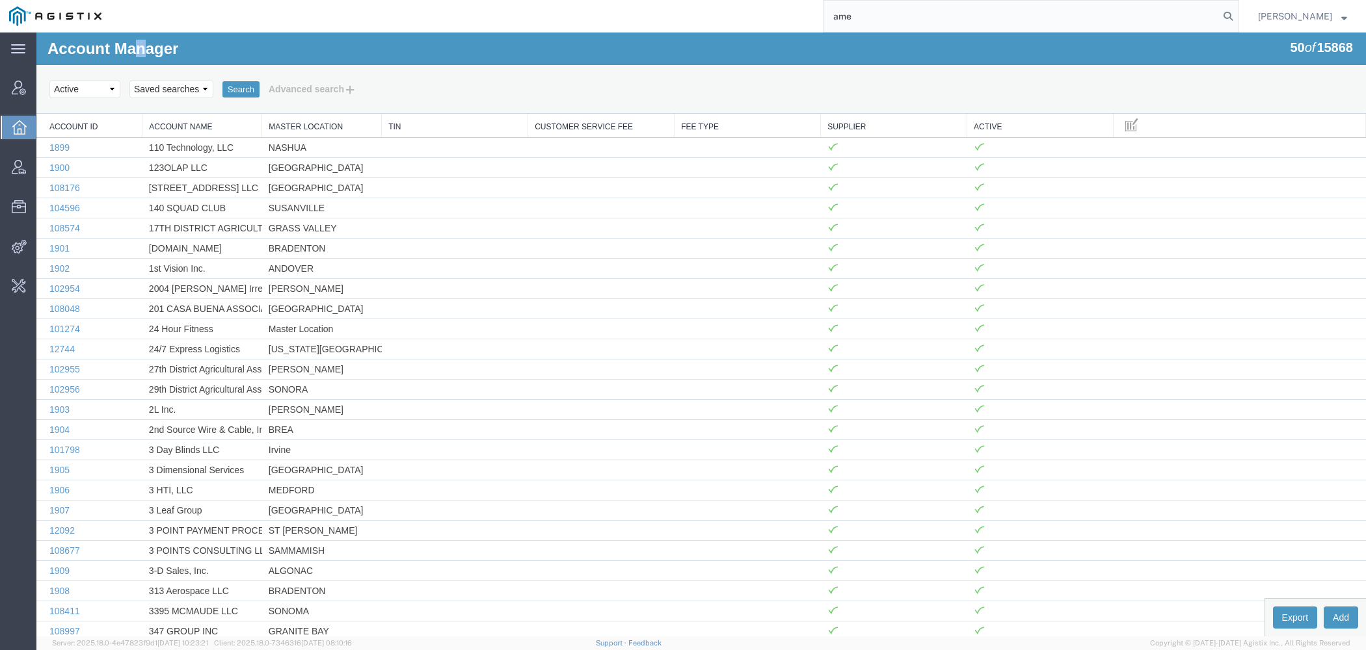
drag, startPoint x: 139, startPoint y: 49, endPoint x: 146, endPoint y: 48, distance: 7.3
click at [146, 48] on h1 "Account Manager" at bounding box center [112, 48] width 131 height 17
copy h1 "n"
click at [904, 20] on input "ame" at bounding box center [1020, 16] width 395 height 31
type input "amentum"
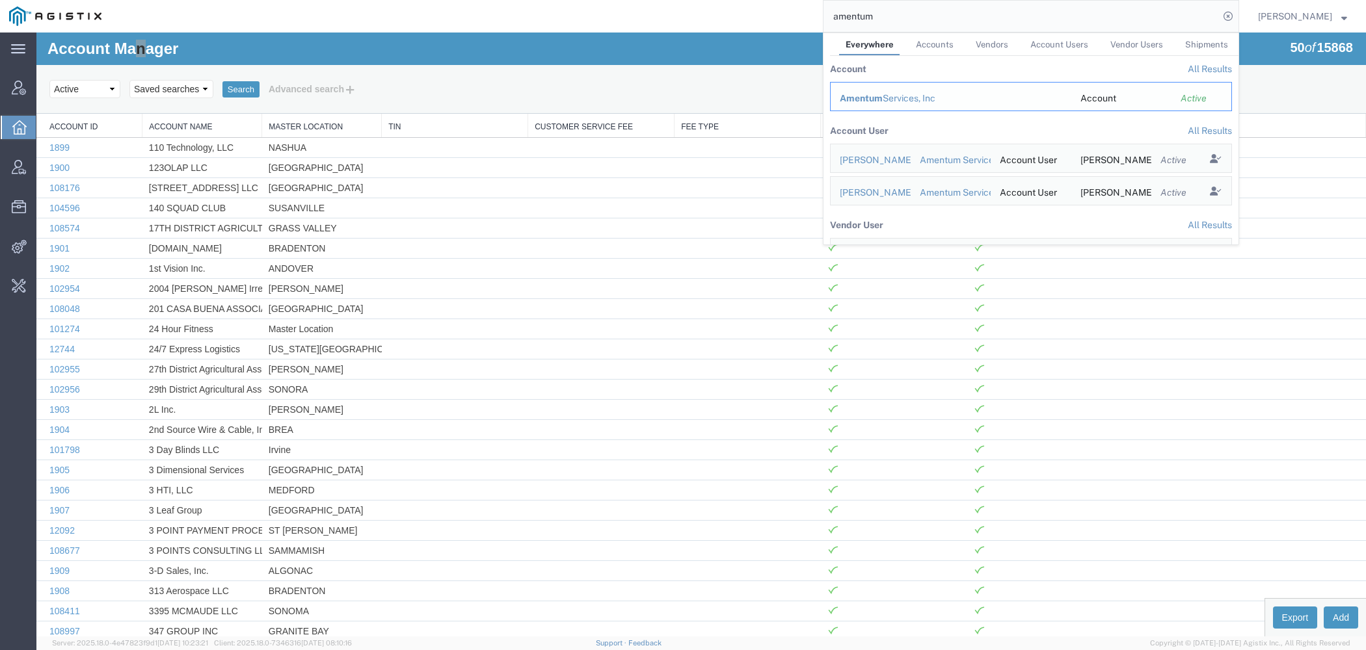
click at [851, 103] on span "Amentum" at bounding box center [861, 98] width 43 height 10
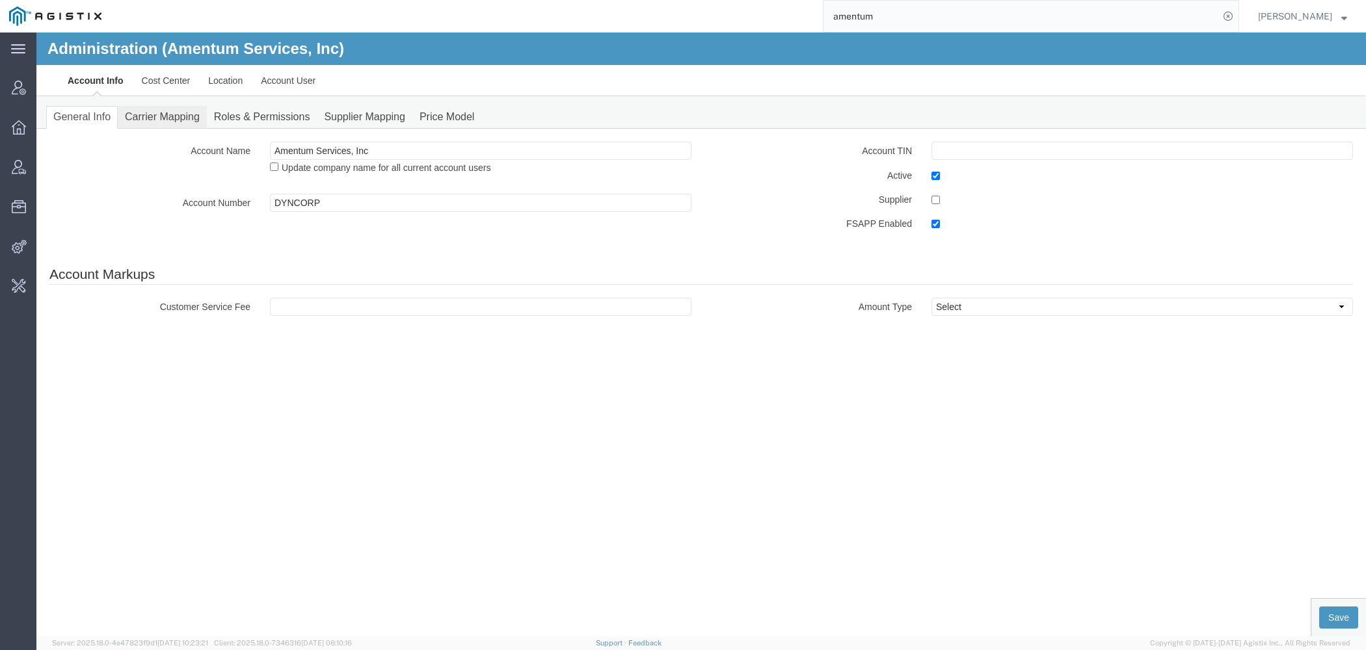
click at [150, 126] on link "Carrier Mapping" at bounding box center [162, 117] width 89 height 23
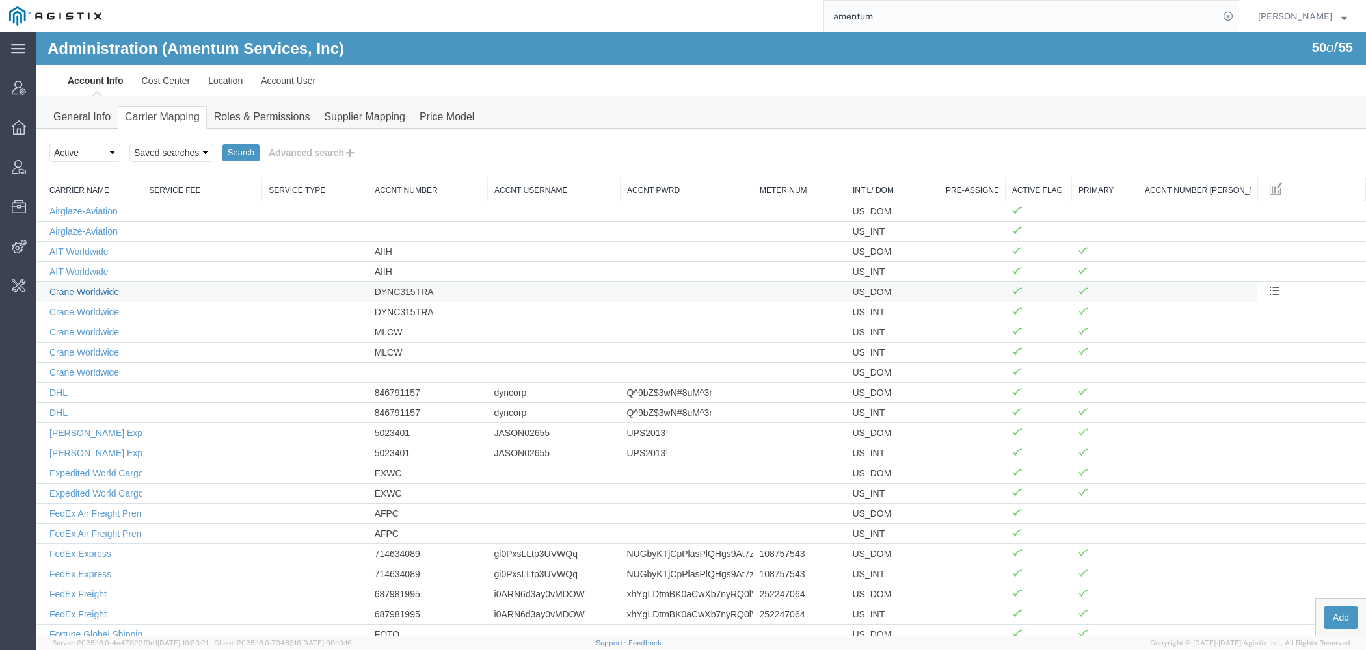
click at [103, 291] on link "Crane Worldwide" at bounding box center [84, 292] width 70 height 10
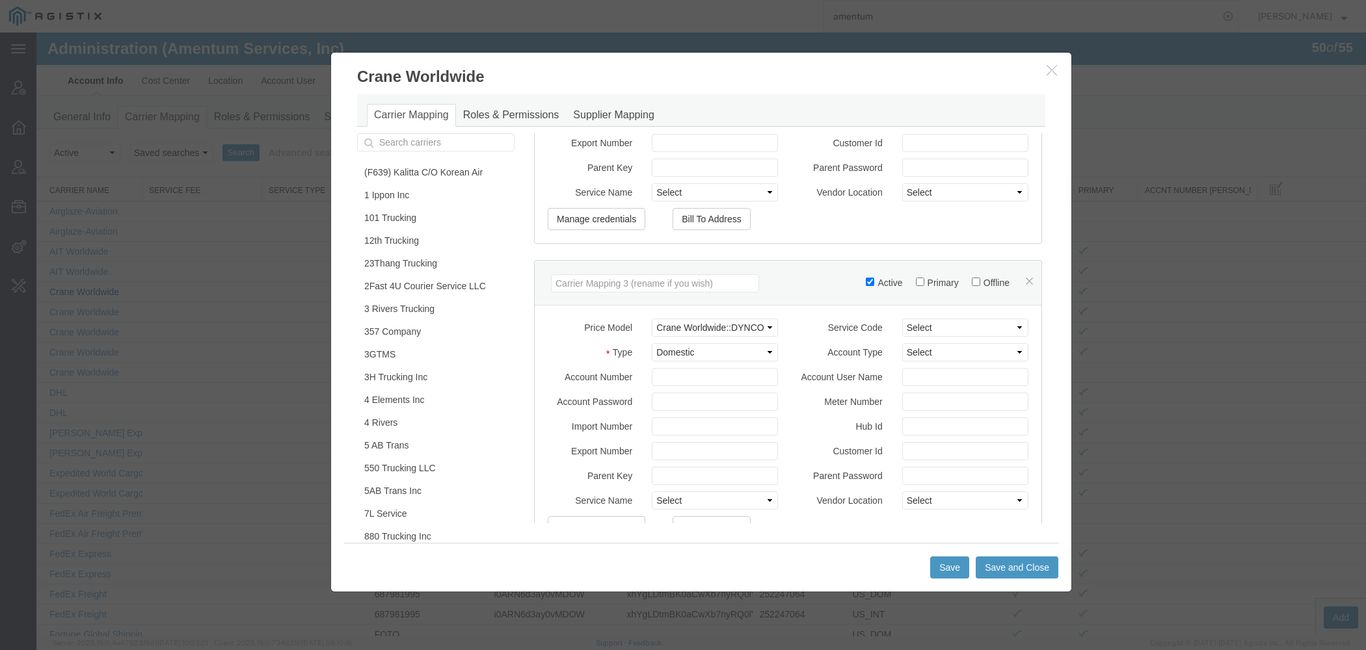
scroll to position [739, 0]
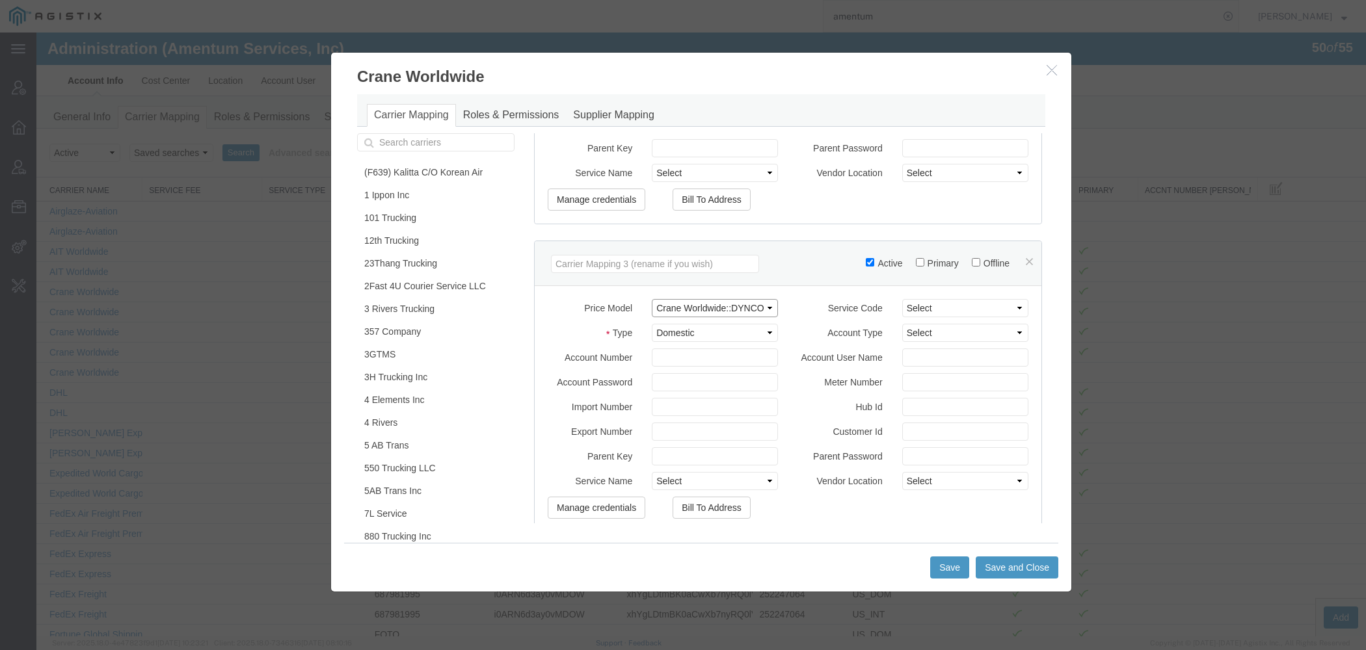
click at [652, 299] on select "Select (F639) Kalitta C/O Korean Air::ASRC_2023_c_KALW 101 Trucking::PGESA_Rate…" at bounding box center [715, 308] width 126 height 18
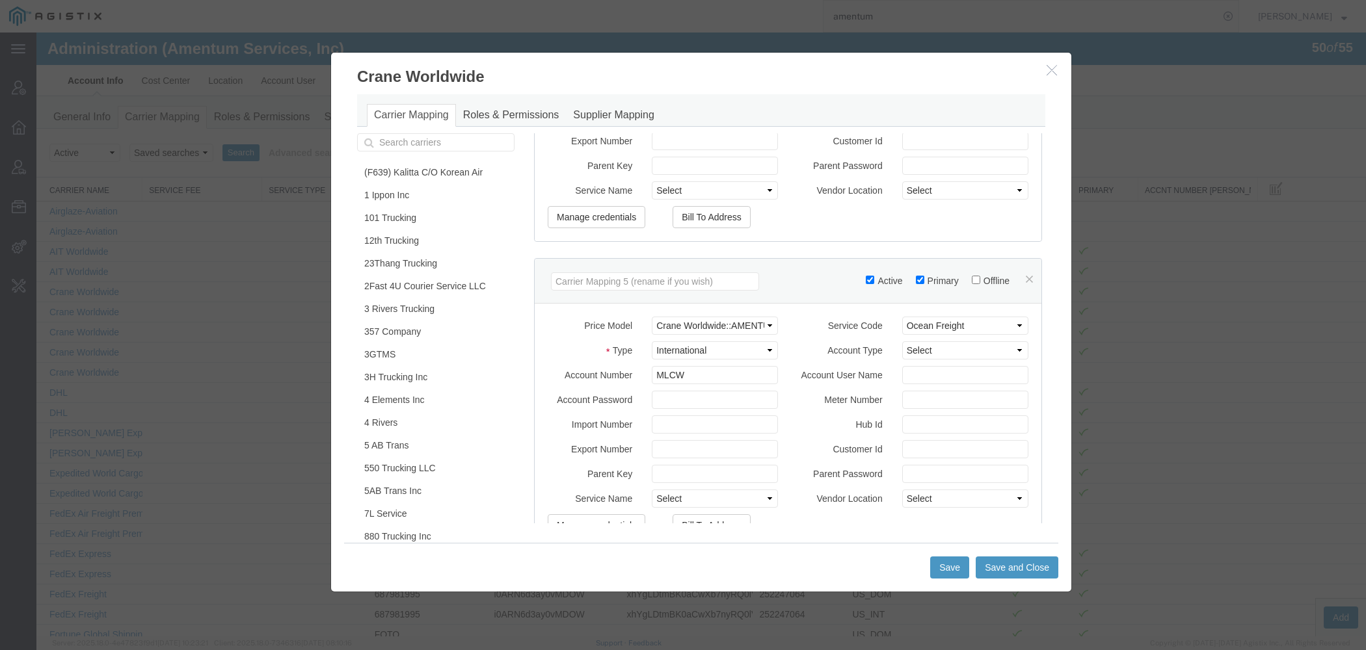
scroll to position [1360, 0]
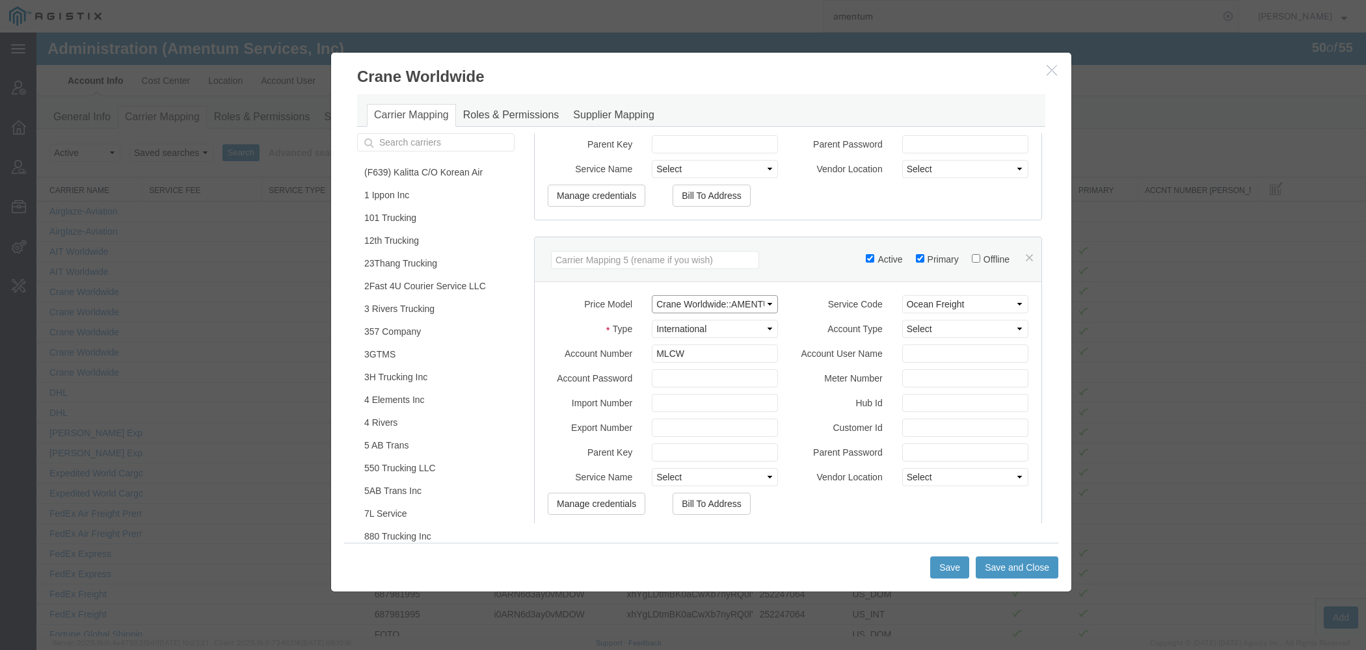
click at [652, 295] on select "Select (F639) Kalitta C/O Korean Air::ASRC_2023_c_KALW 101 Trucking::PGESA_Rate…" at bounding box center [715, 304] width 126 height 18
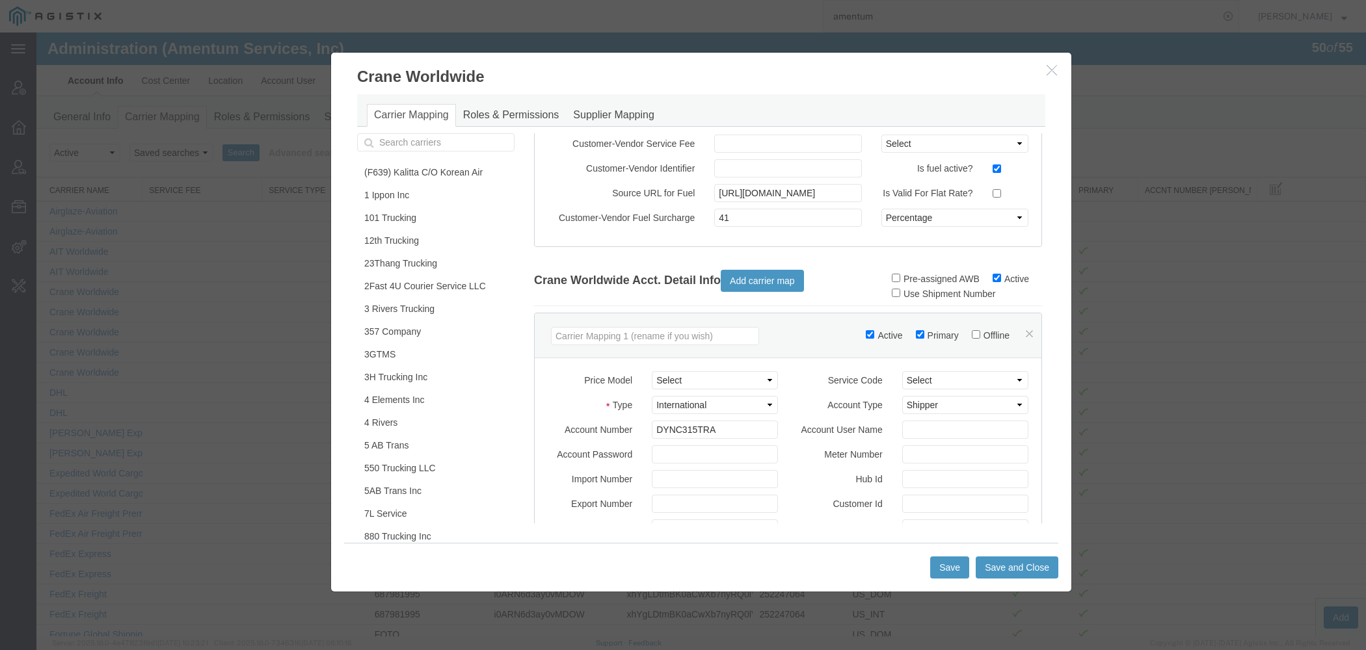
scroll to position [0, 0]
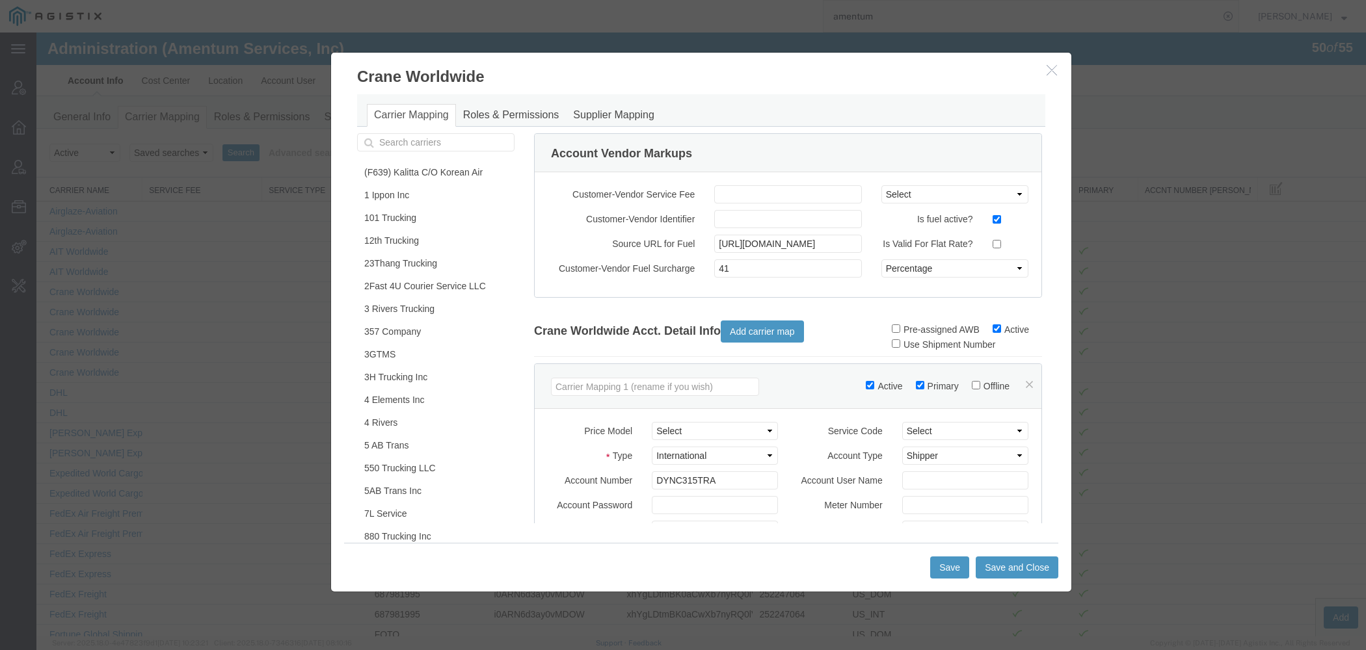
click at [1048, 73] on icon "button" at bounding box center [1051, 69] width 10 height 11
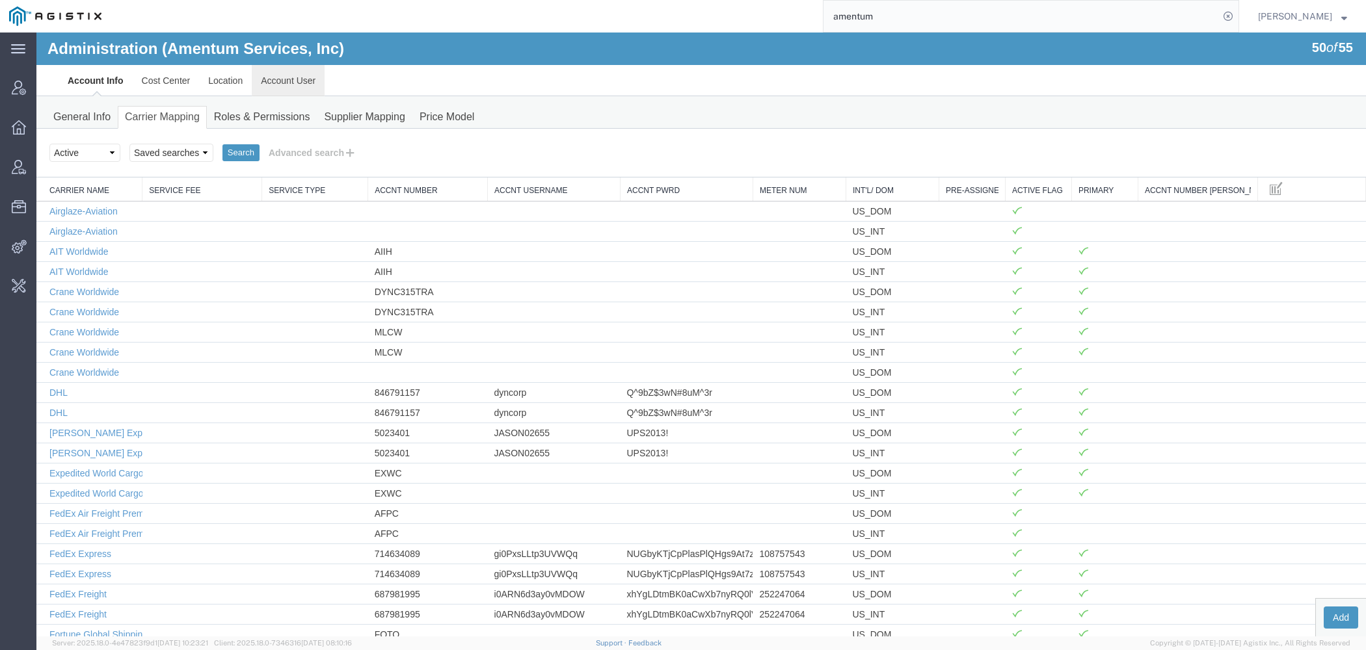
click at [286, 81] on link "Account User" at bounding box center [288, 80] width 73 height 31
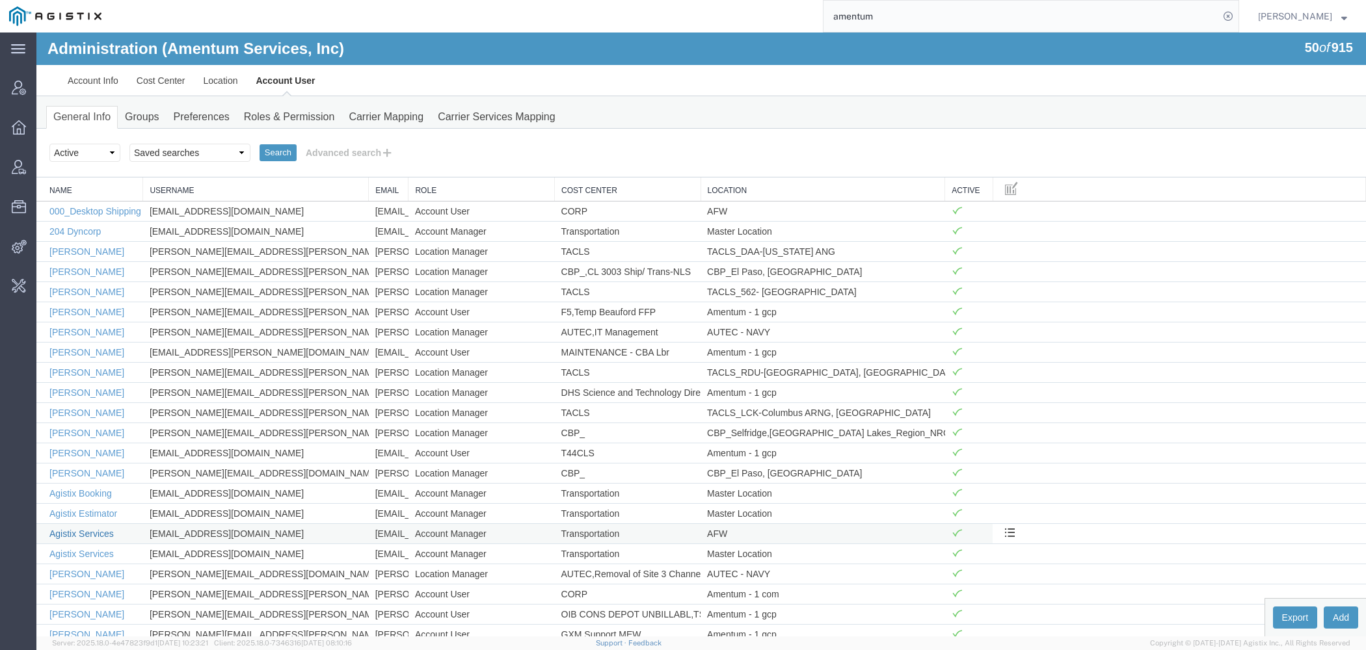
click at [83, 529] on link "Agistix Services" at bounding box center [81, 534] width 64 height 10
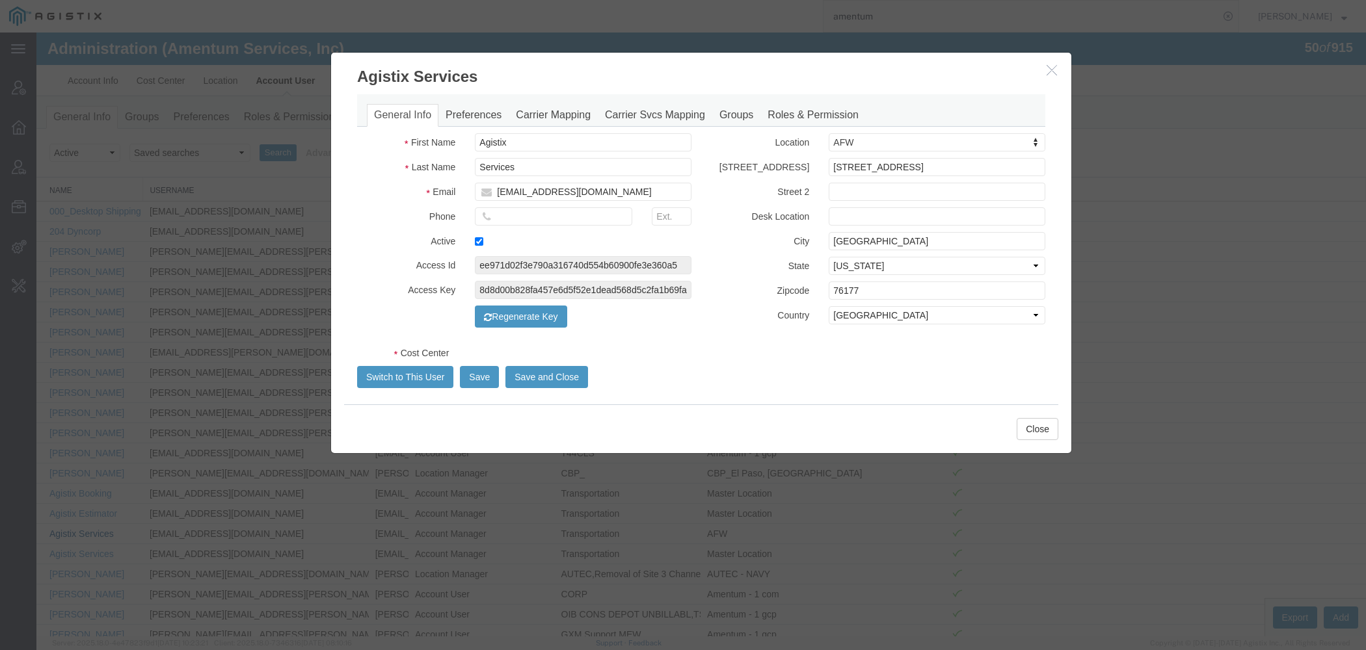
select select "DEPARTMENT"
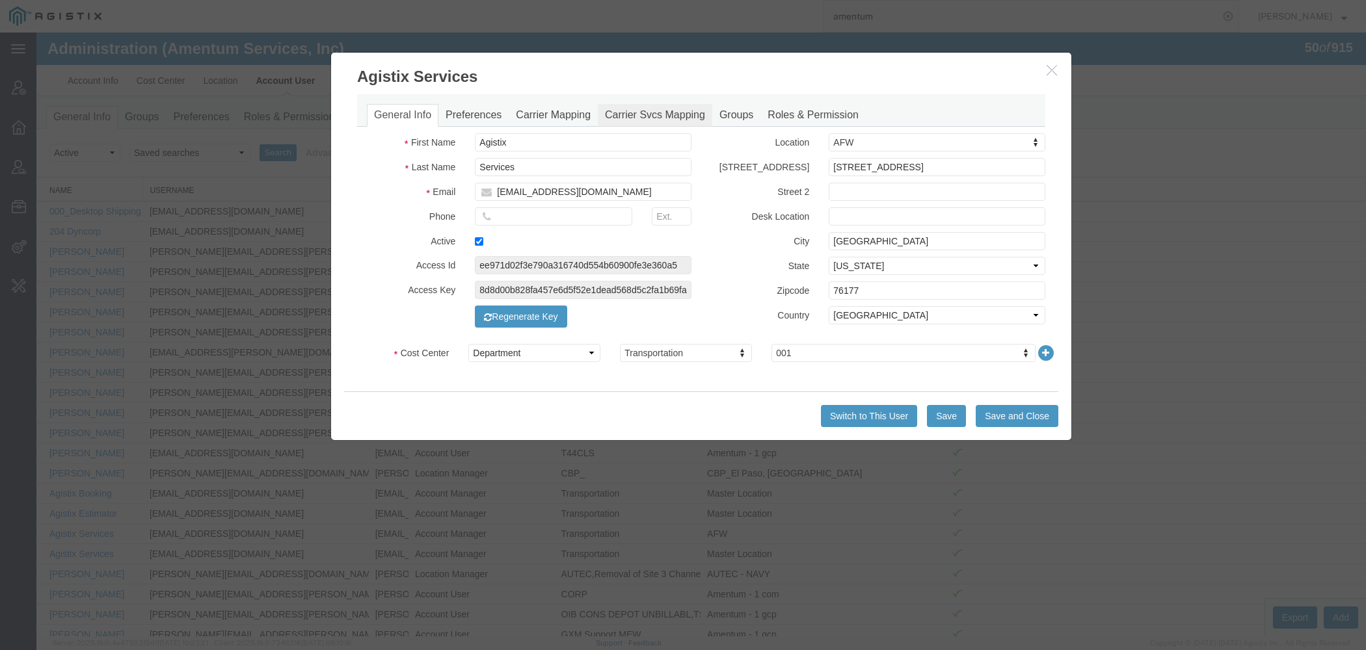
click at [630, 120] on link "Carrier Svcs Mapping" at bounding box center [655, 115] width 114 height 23
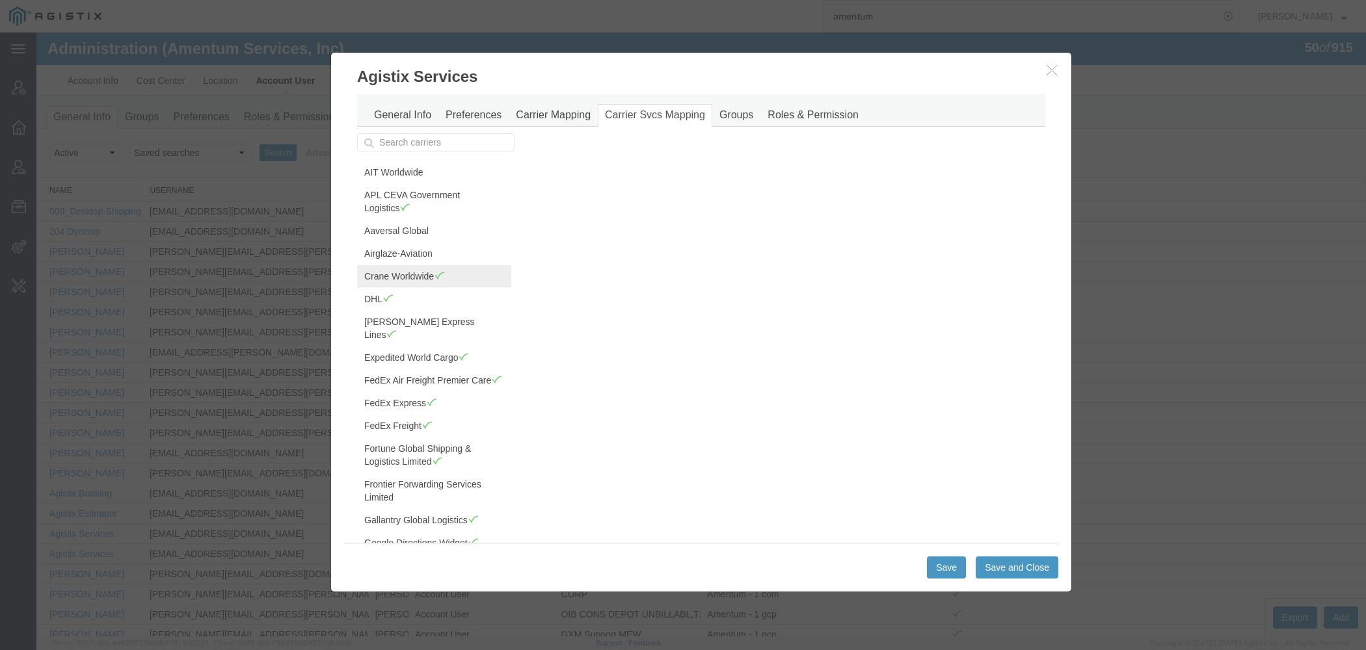
click at [411, 280] on link "Crane Worldwide" at bounding box center [434, 276] width 154 height 22
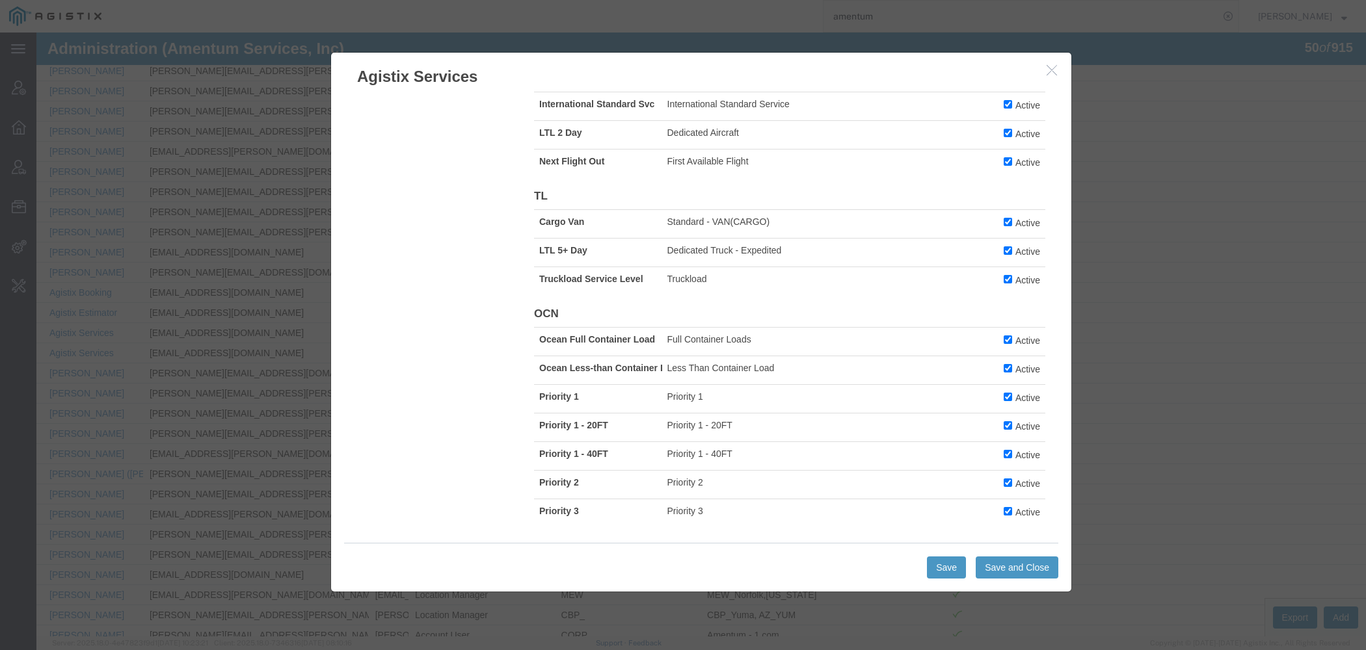
scroll to position [576, 0]
click at [1045, 64] on h3 "Agistix Services" at bounding box center [701, 70] width 740 height 35
click at [1050, 70] on icon "button" at bounding box center [1051, 69] width 10 height 11
